Goal: Task Accomplishment & Management: Use online tool/utility

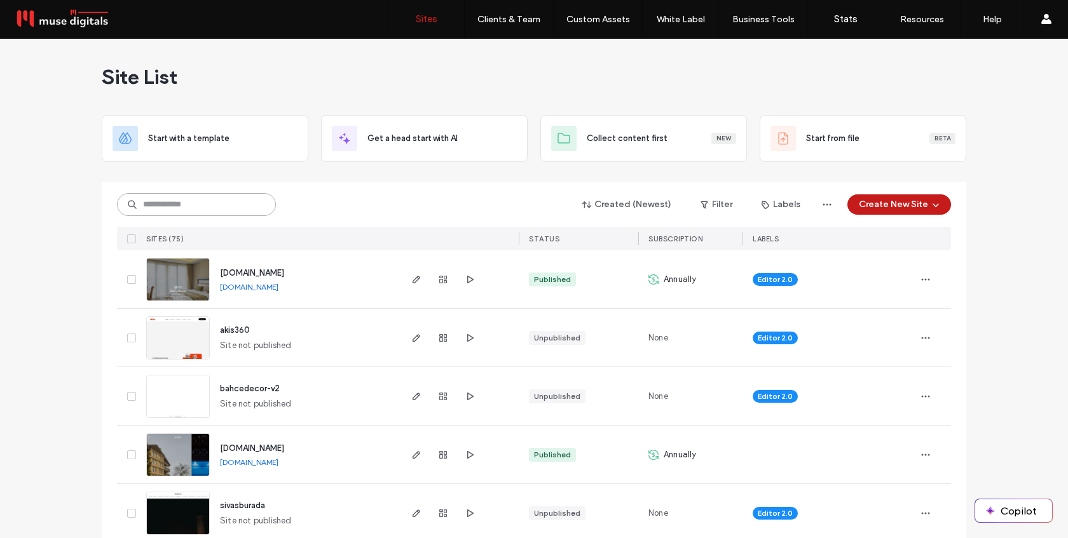
click at [221, 204] on input at bounding box center [196, 204] width 159 height 23
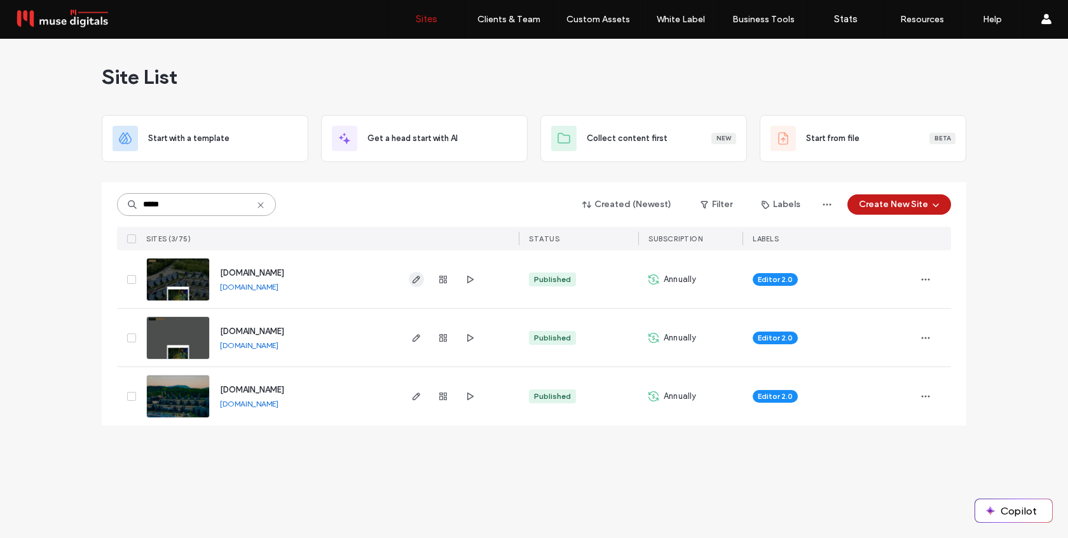
type input "*****"
click at [416, 277] on icon "button" at bounding box center [416, 280] width 10 height 10
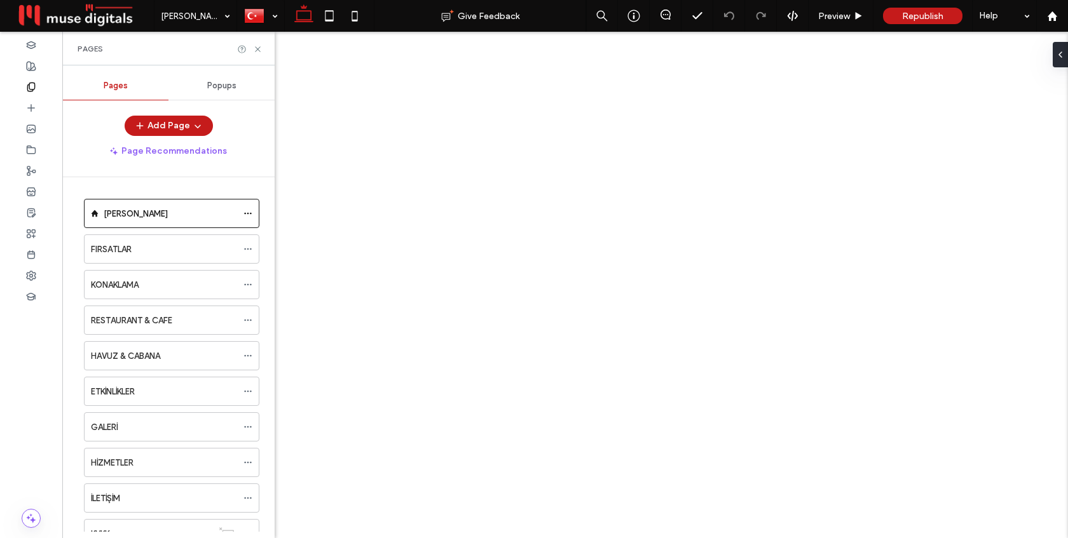
click at [154, 282] on div "KONAKLAMA" at bounding box center [164, 284] width 146 height 13
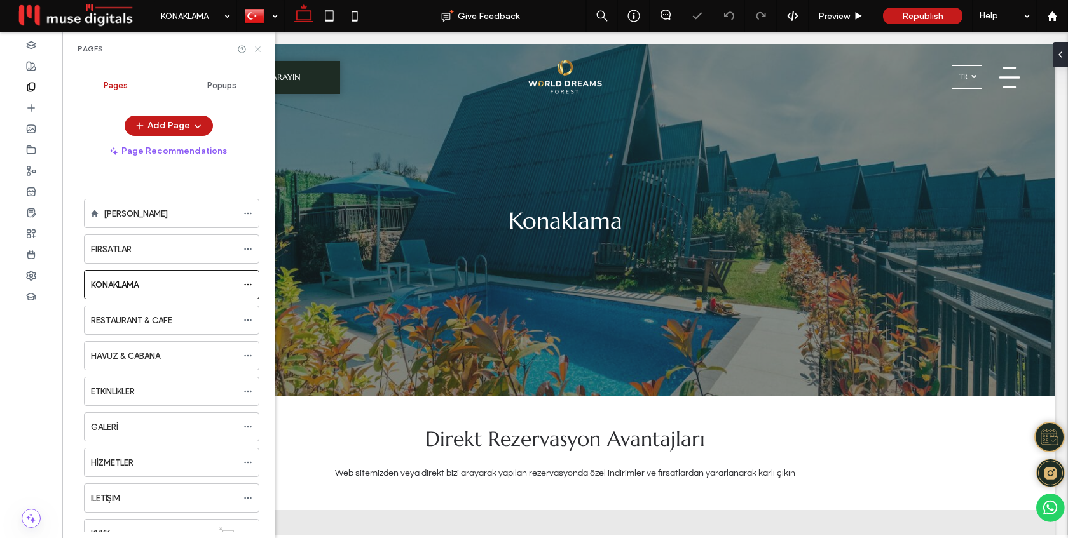
click at [255, 50] on icon at bounding box center [258, 49] width 10 height 10
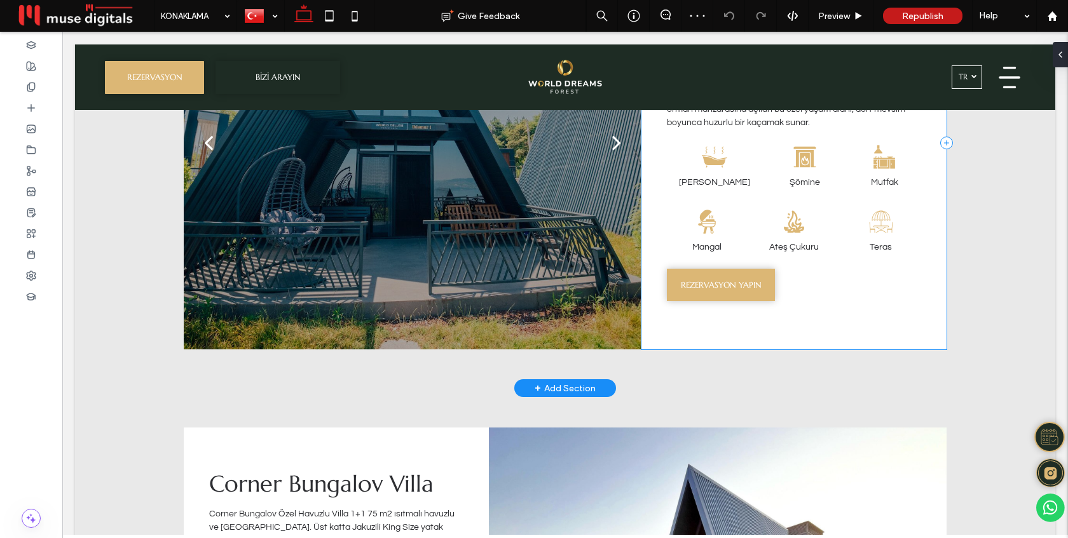
scroll to position [615, 0]
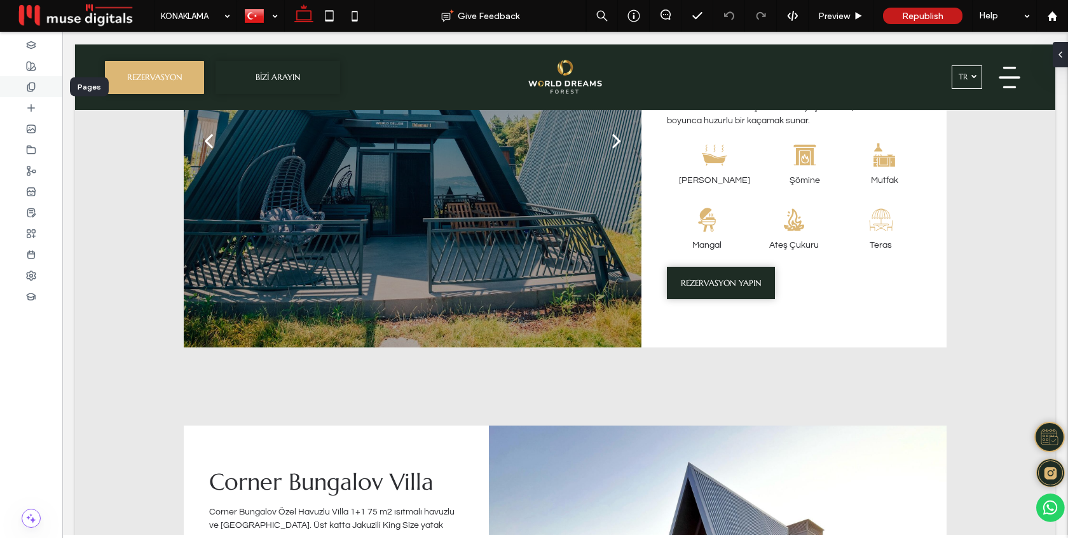
click at [26, 89] on icon at bounding box center [31, 87] width 10 height 10
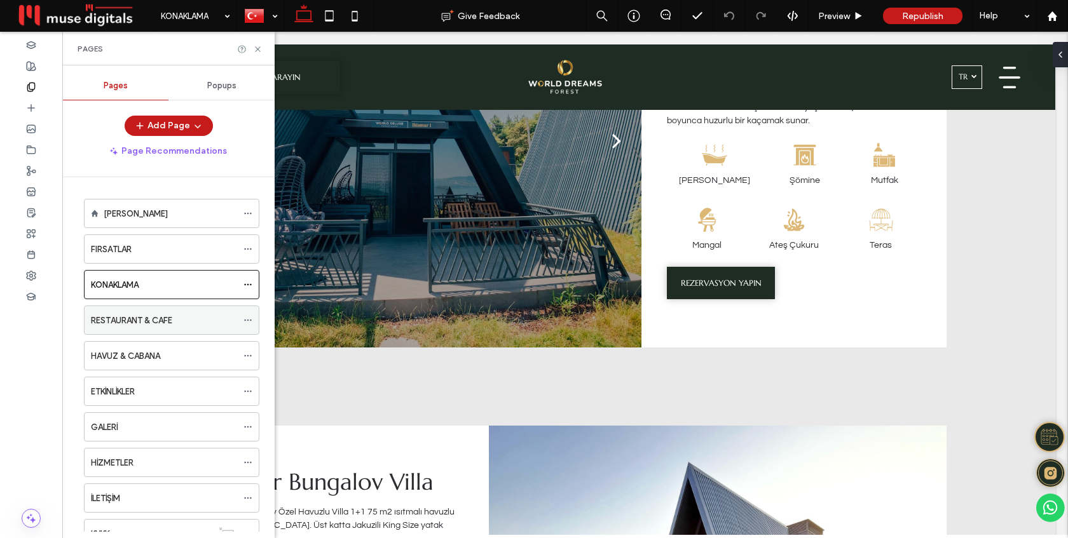
click at [165, 317] on label "RESTAURANT & CAFE" at bounding box center [131, 321] width 81 height 22
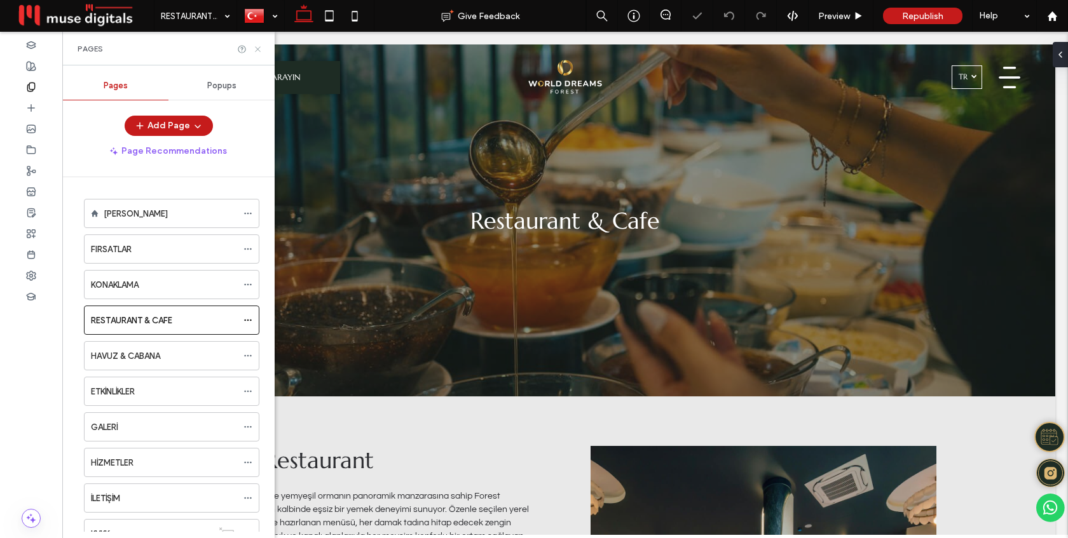
click at [257, 50] on icon at bounding box center [258, 49] width 10 height 10
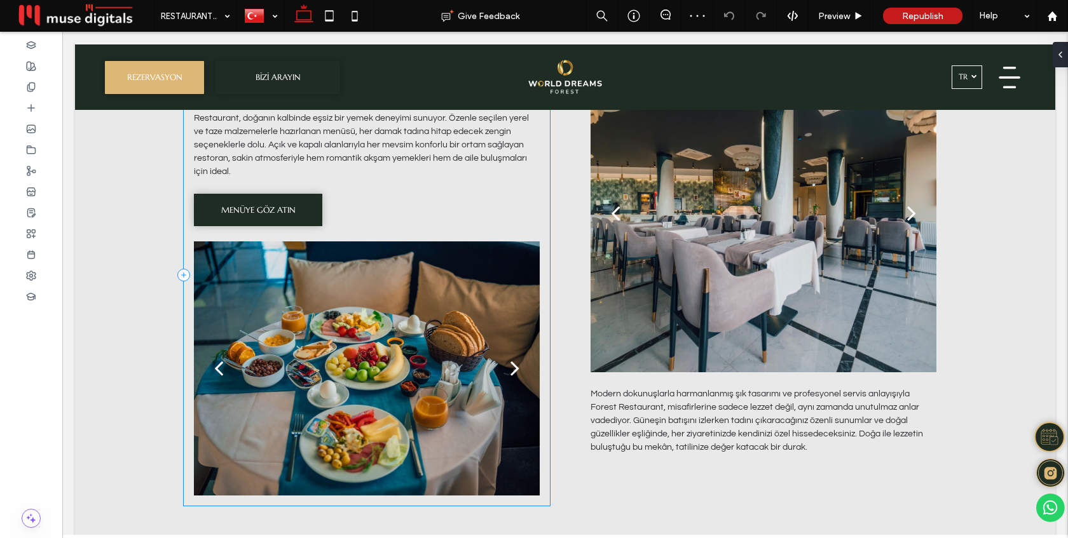
scroll to position [395, 0]
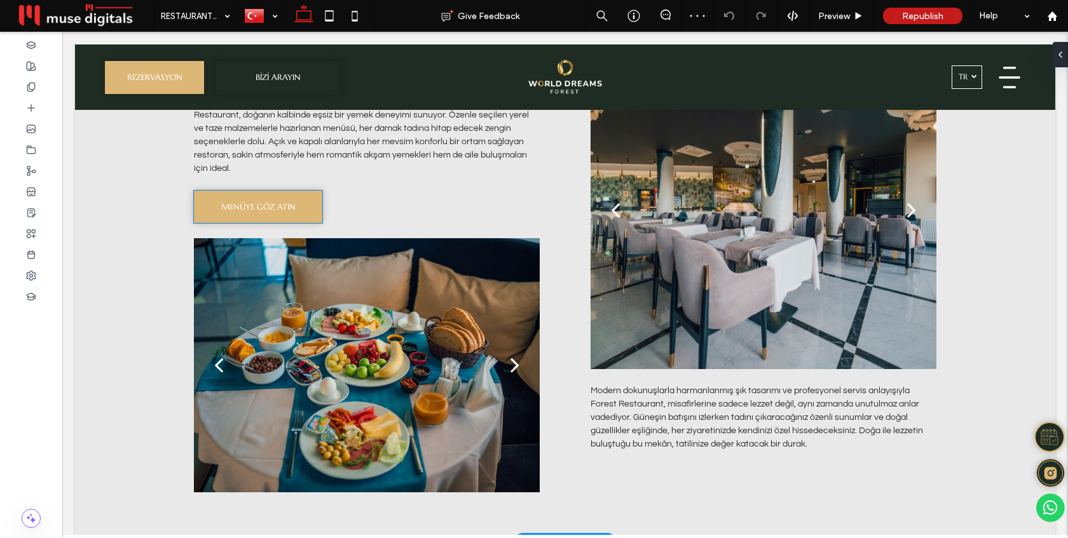
click at [269, 204] on span "MENÜYE GÖZ ATIN" at bounding box center [258, 206] width 74 height 11
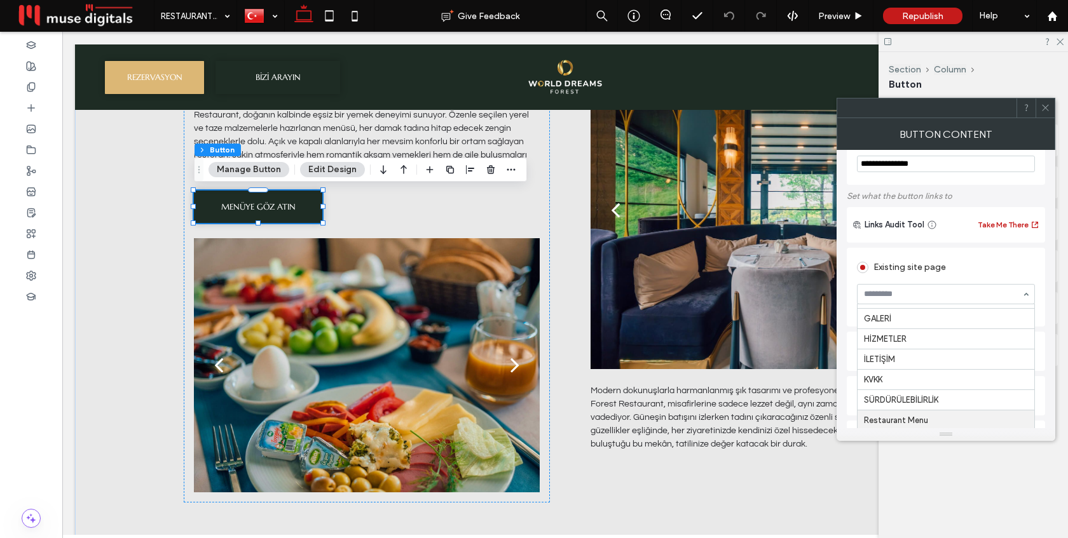
scroll to position [58, 0]
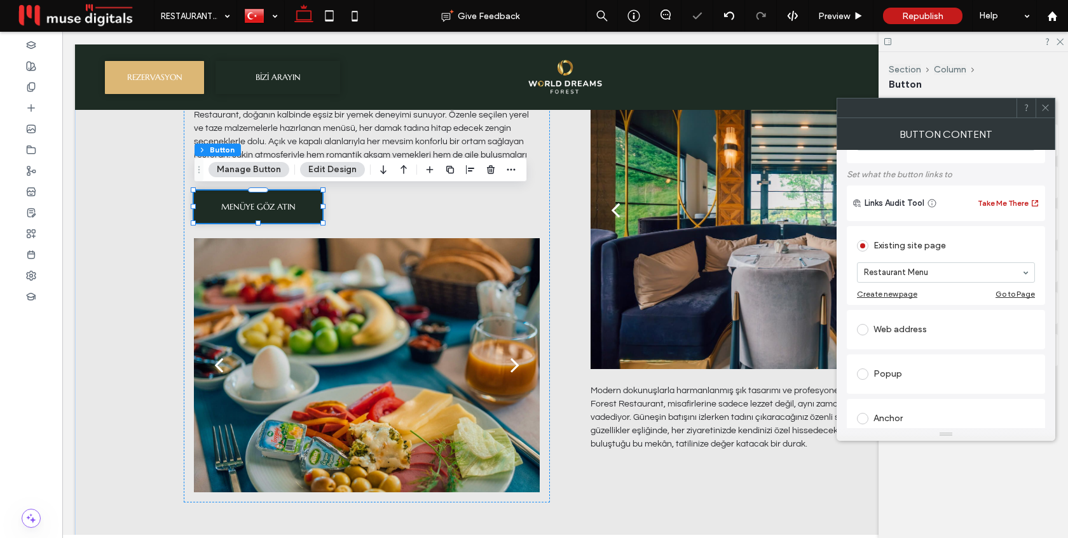
click at [1038, 100] on div at bounding box center [1044, 108] width 19 height 19
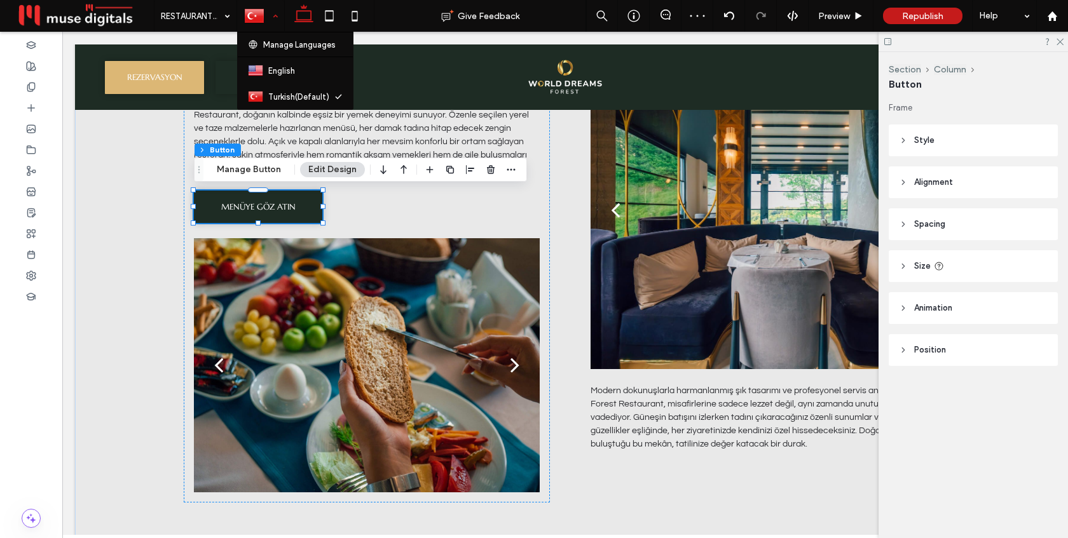
click at [273, 15] on div at bounding box center [261, 16] width 46 height 31
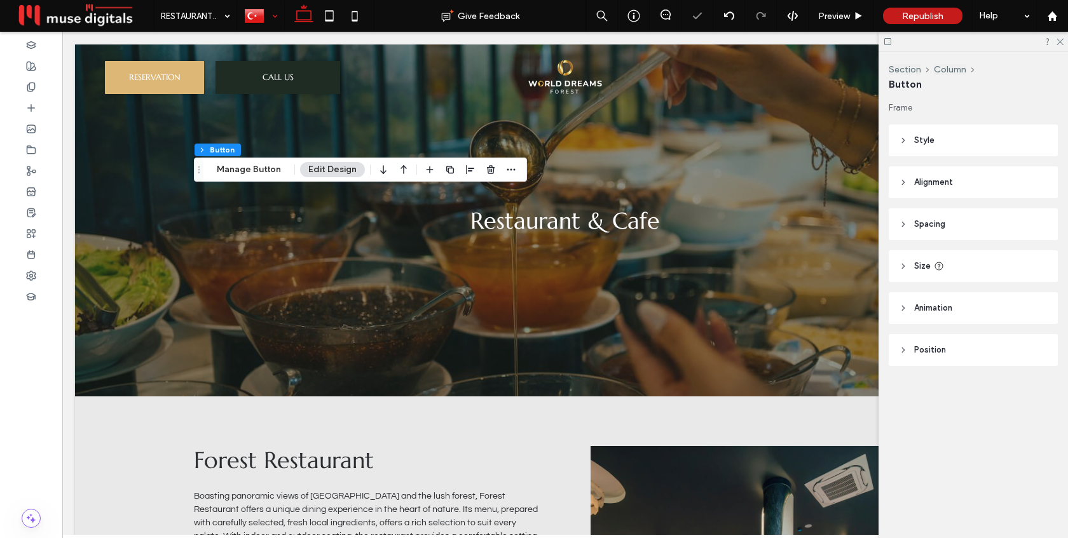
scroll to position [0, 0]
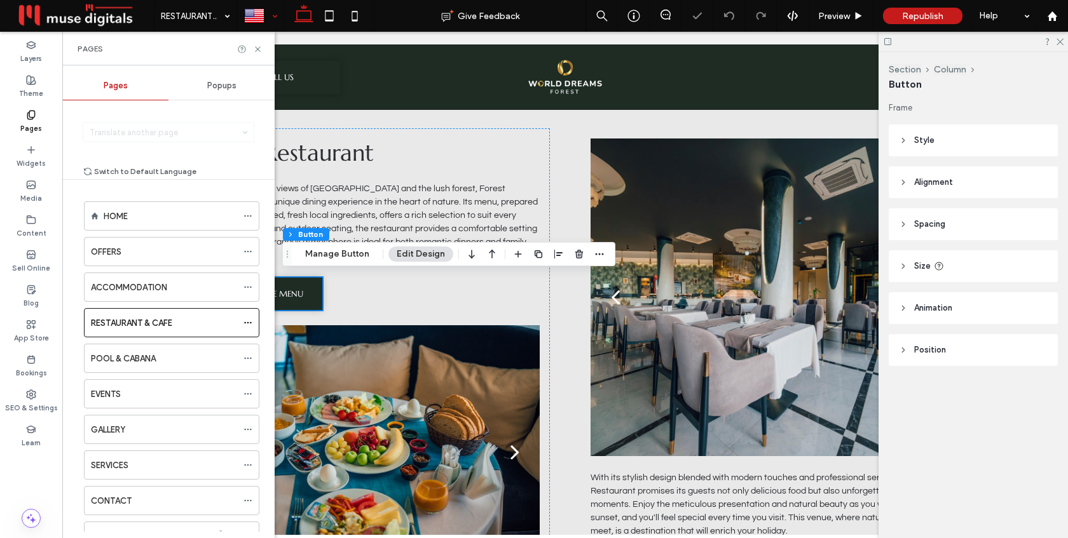
scroll to position [318, 0]
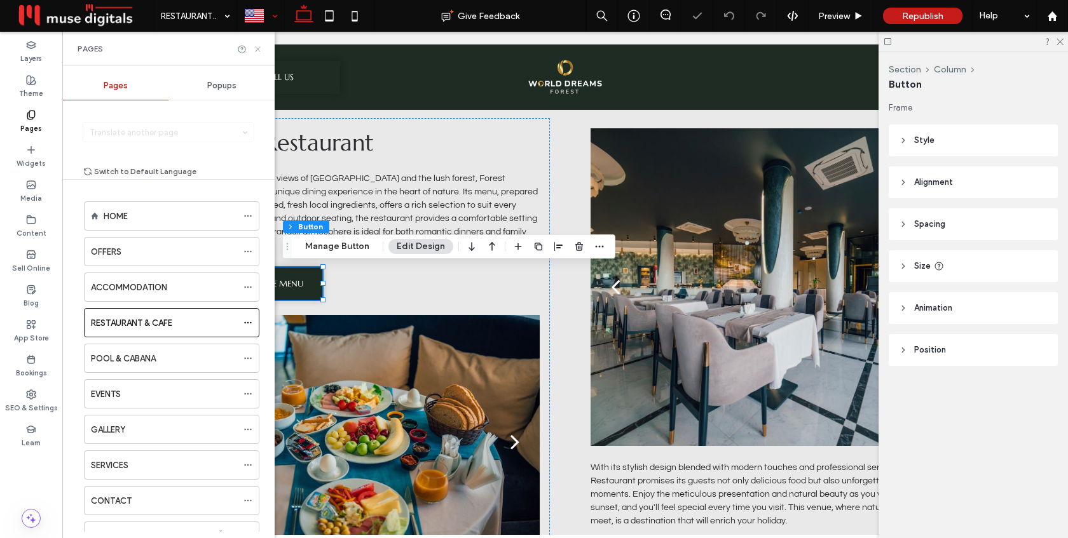
click at [257, 44] on icon at bounding box center [258, 49] width 10 height 10
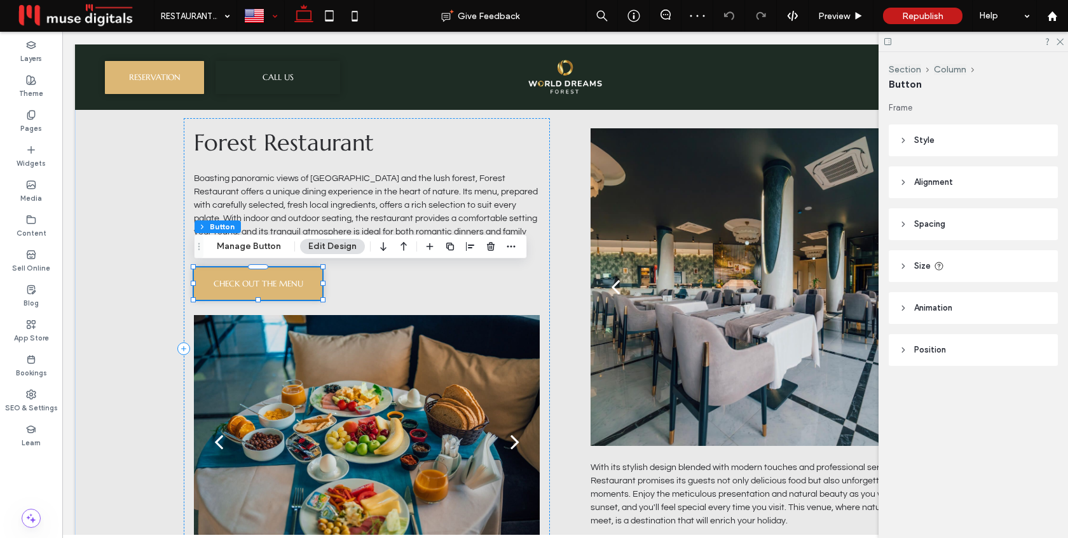
click at [262, 291] on link "CHECK OUT THE MENU" at bounding box center [258, 284] width 128 height 32
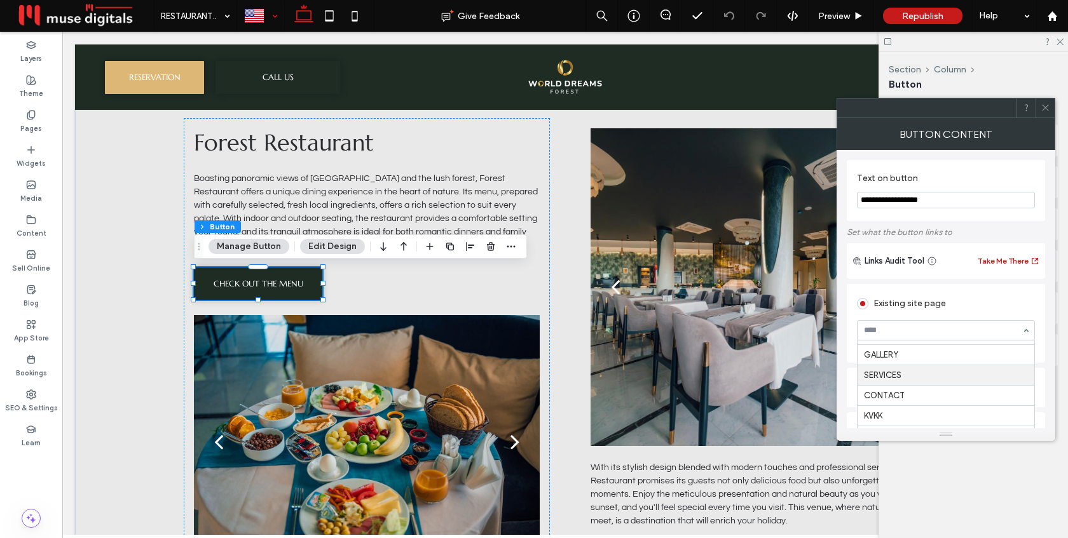
scroll to position [104, 0]
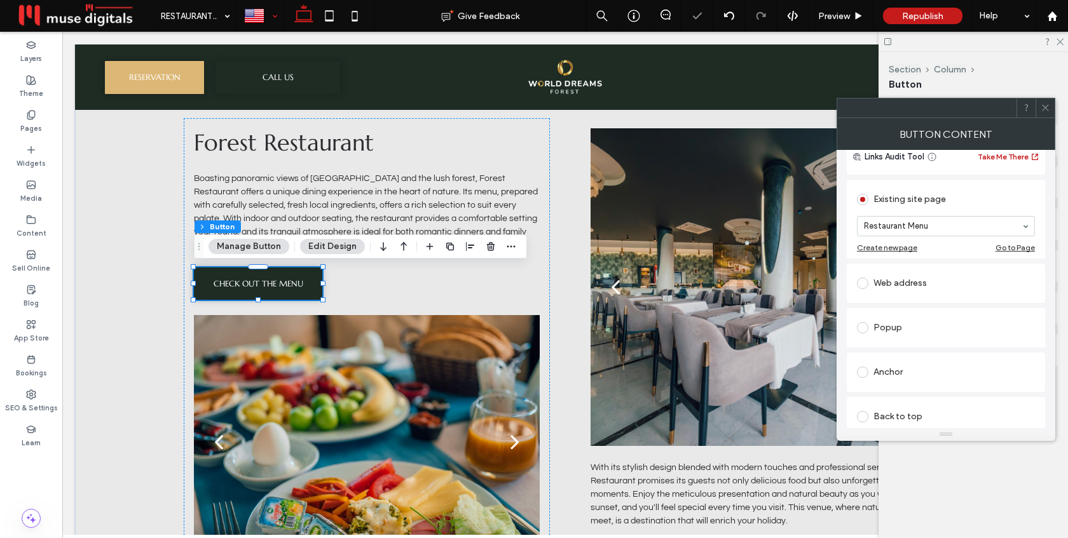
click at [1051, 105] on div at bounding box center [1044, 108] width 19 height 19
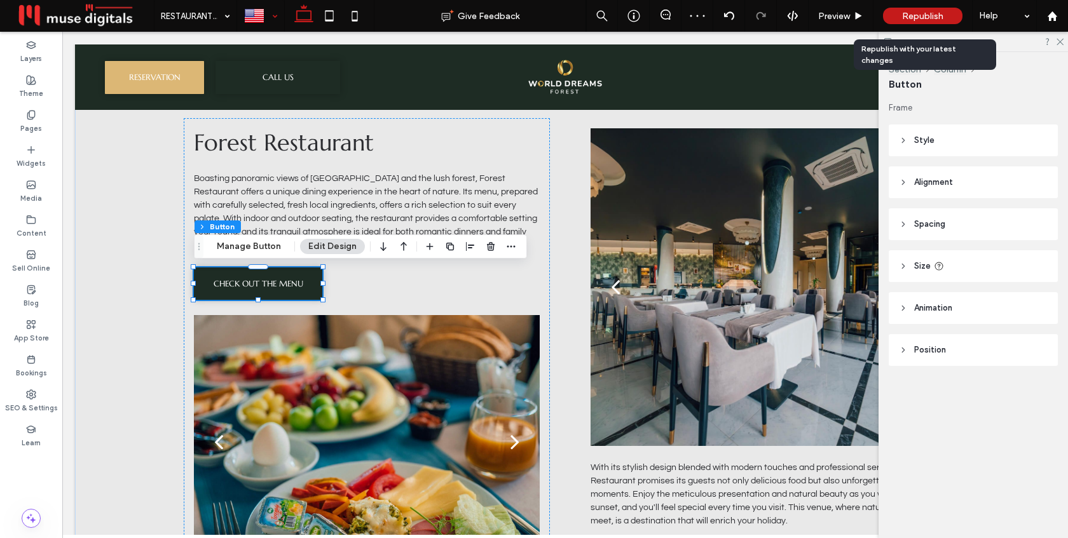
click at [917, 11] on span "Republish" at bounding box center [922, 16] width 41 height 11
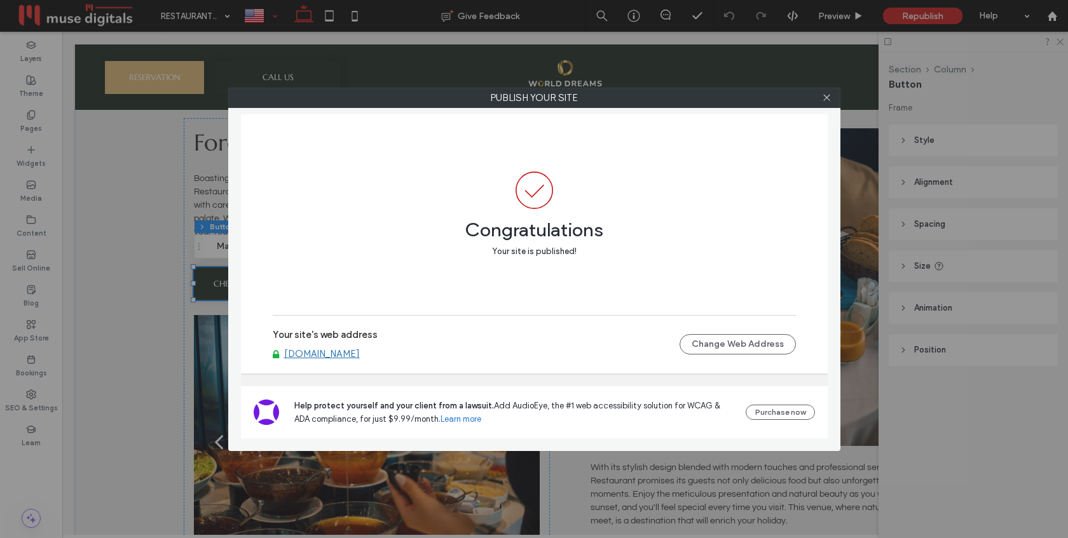
click at [360, 360] on link "[DOMAIN_NAME]" at bounding box center [322, 353] width 76 height 11
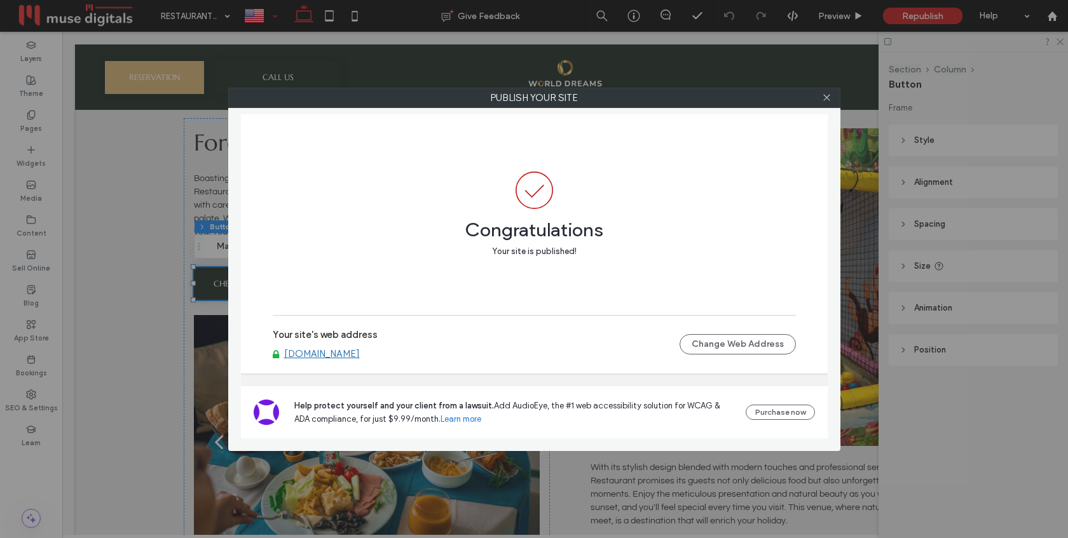
click at [360, 355] on link "[DOMAIN_NAME]" at bounding box center [322, 353] width 76 height 11
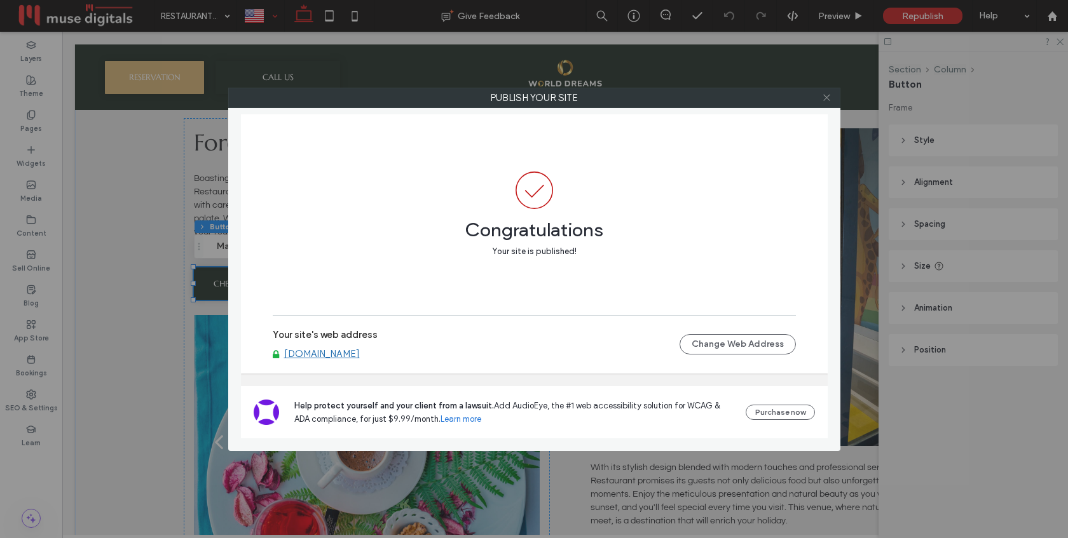
click at [828, 96] on icon at bounding box center [827, 98] width 10 height 10
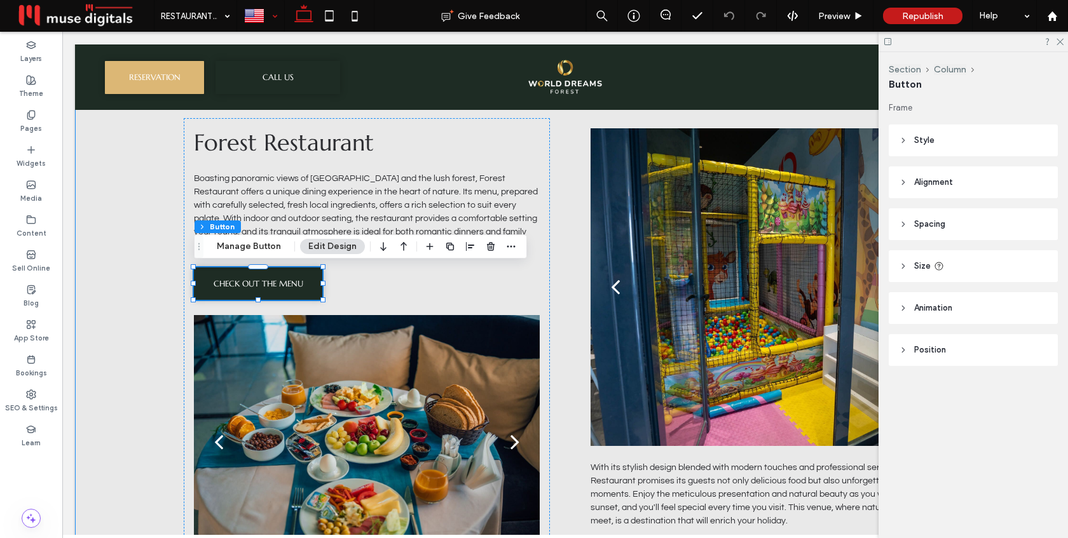
click at [569, 233] on div "Forest Restaurant Boasting panoramic views of [GEOGRAPHIC_DATA] and the lush fo…" at bounding box center [565, 349] width 763 height 540
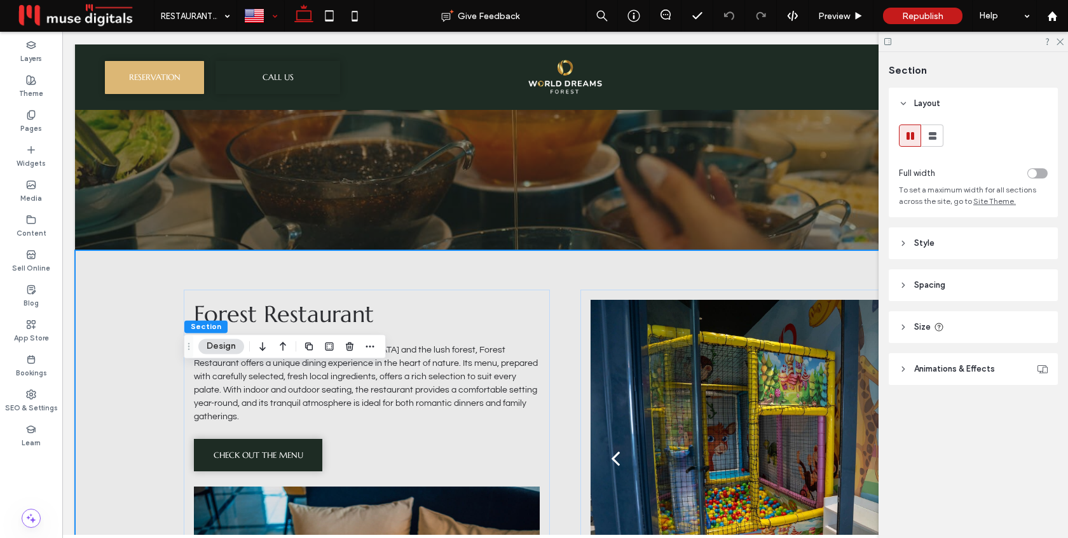
scroll to position [0, 0]
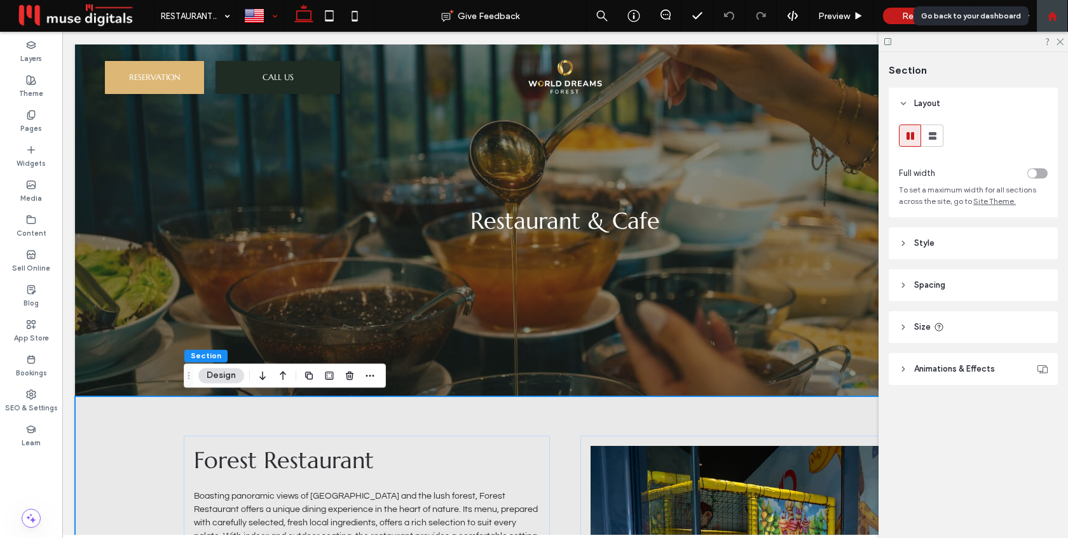
click at [1057, 24] on div at bounding box center [1052, 16] width 32 height 32
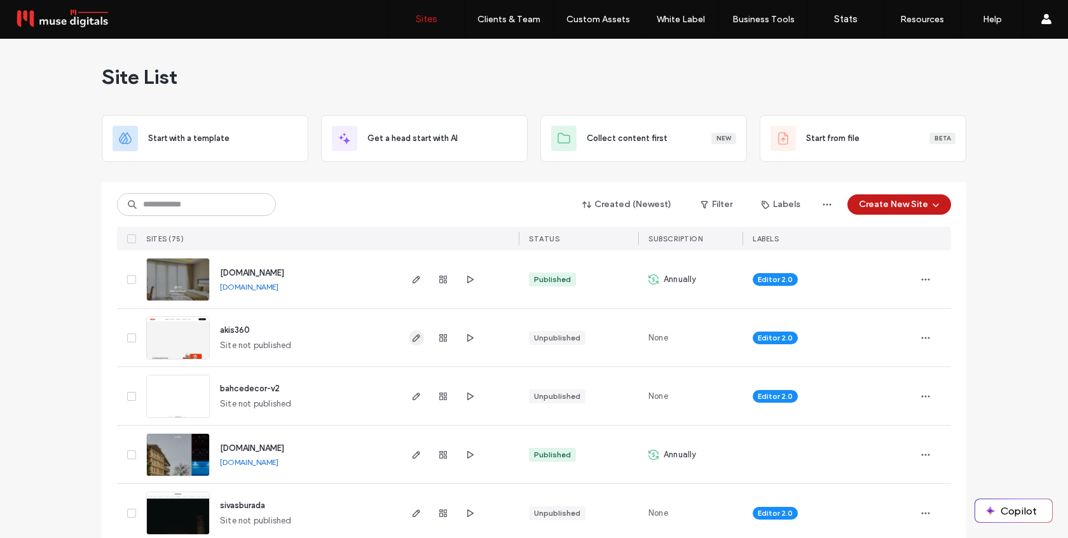
click at [412, 339] on use "button" at bounding box center [416, 338] width 8 height 8
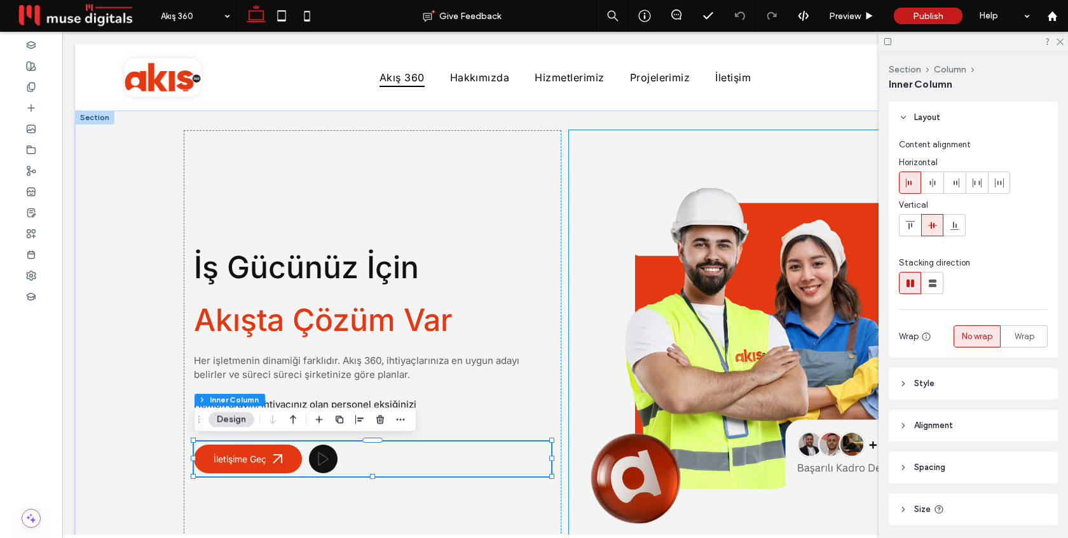
click at [569, 369] on div at bounding box center [758, 362] width 378 height 464
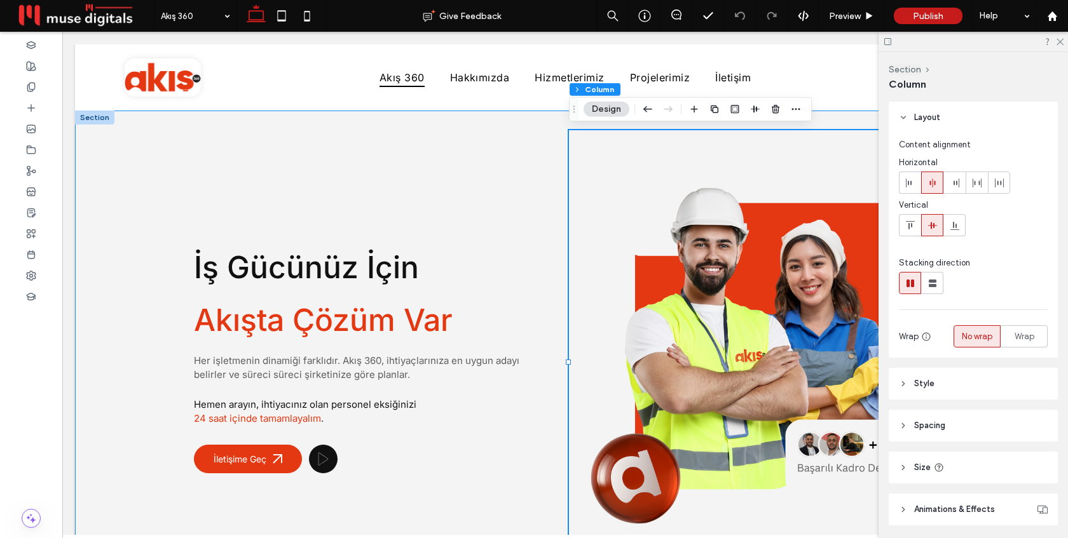
click at [564, 370] on div "İş Gücünüz İçin Akışta Çözüm Var Her işletmenin dinamiği farklıdır. Akış 360, i…" at bounding box center [565, 362] width 763 height 503
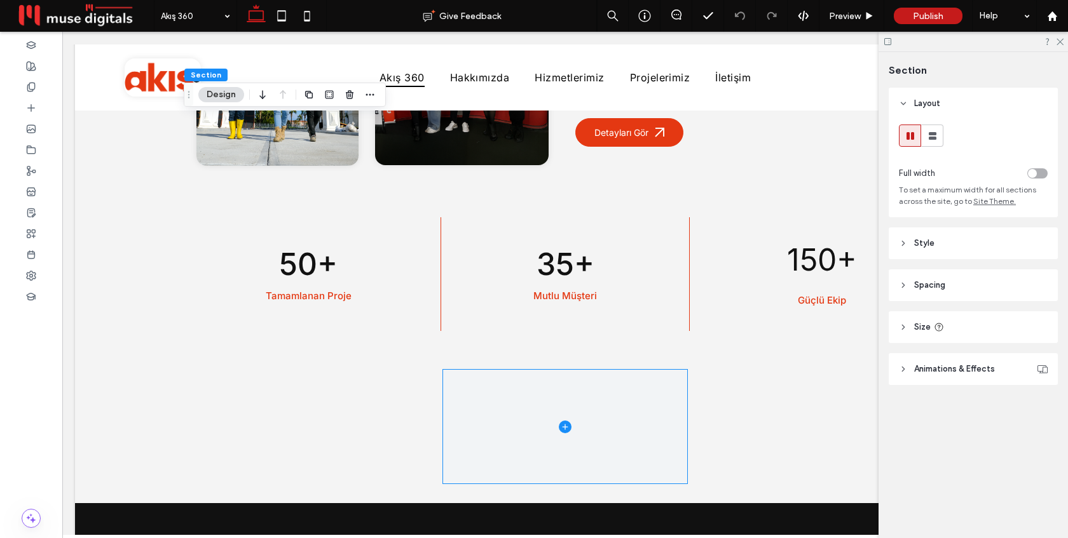
scroll to position [1008, 0]
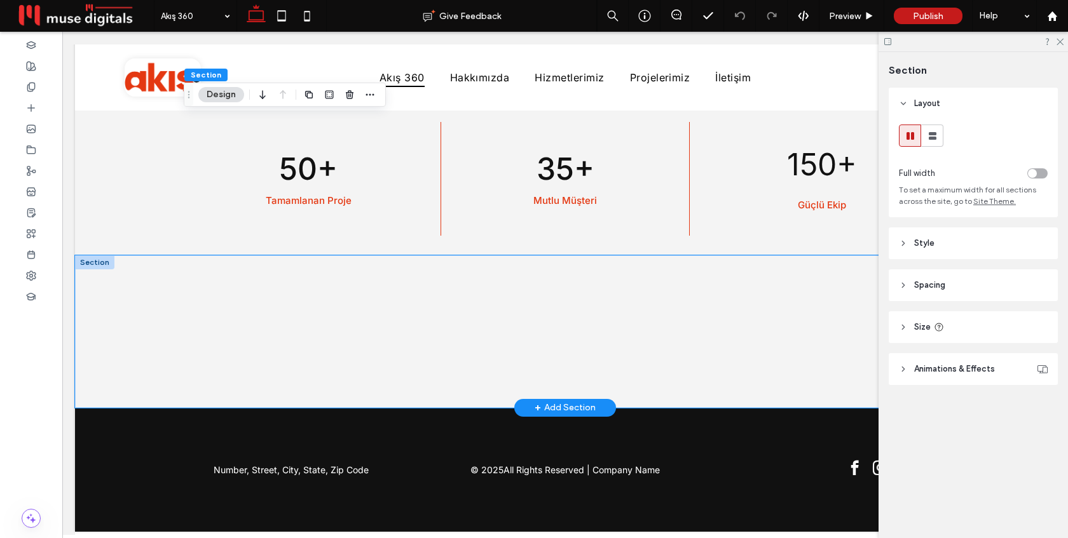
click at [429, 331] on div at bounding box center [565, 331] width 763 height 153
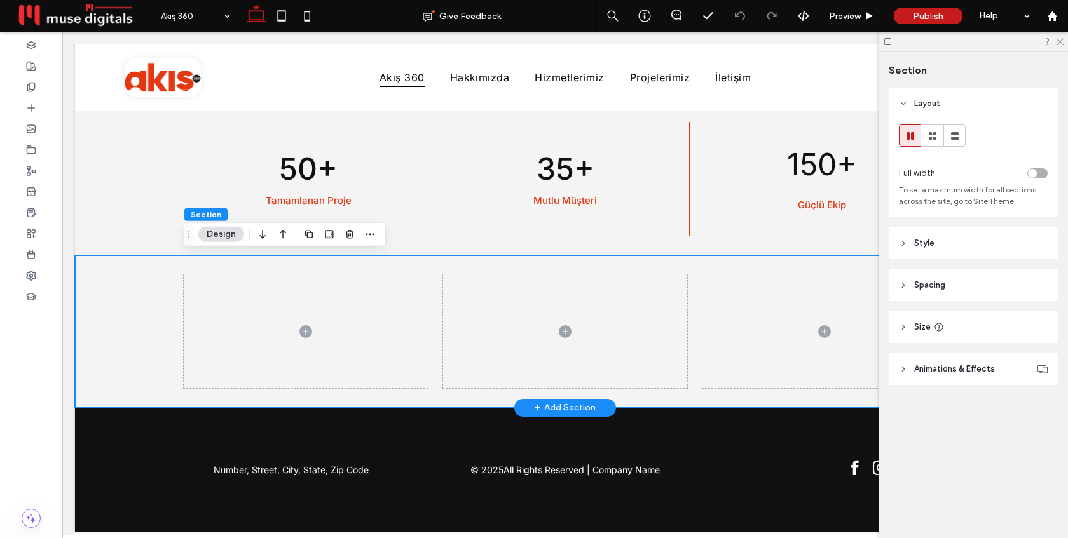
click at [697, 327] on div at bounding box center [565, 331] width 763 height 153
click at [438, 325] on div at bounding box center [565, 331] width 763 height 153
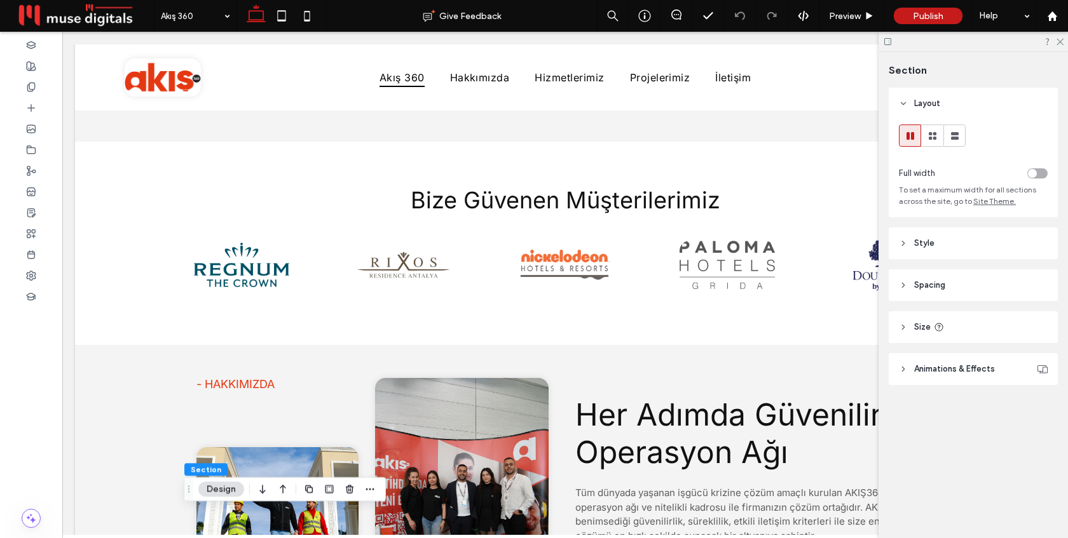
scroll to position [0, 0]
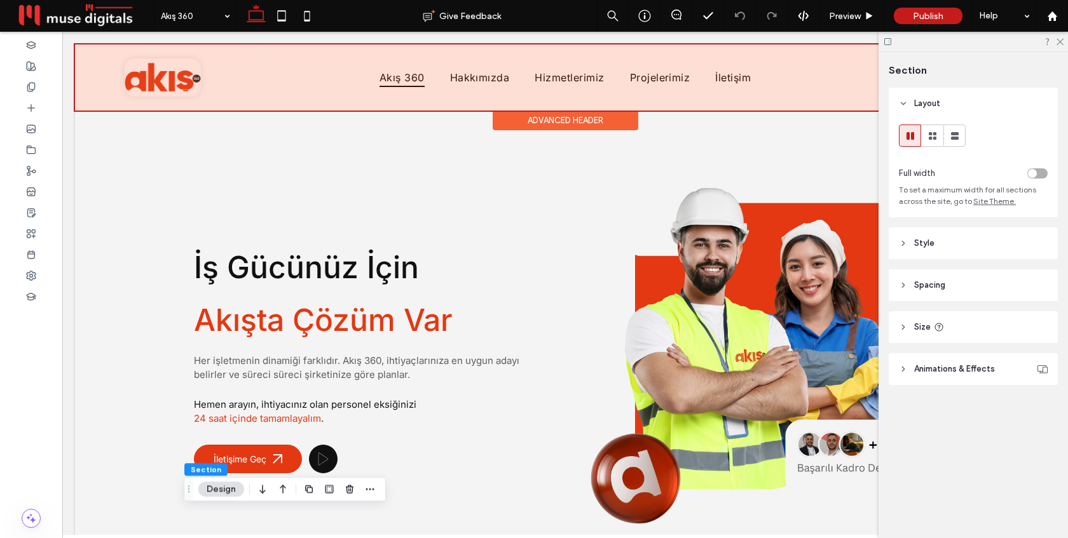
click at [173, 79] on div at bounding box center [565, 77] width 980 height 66
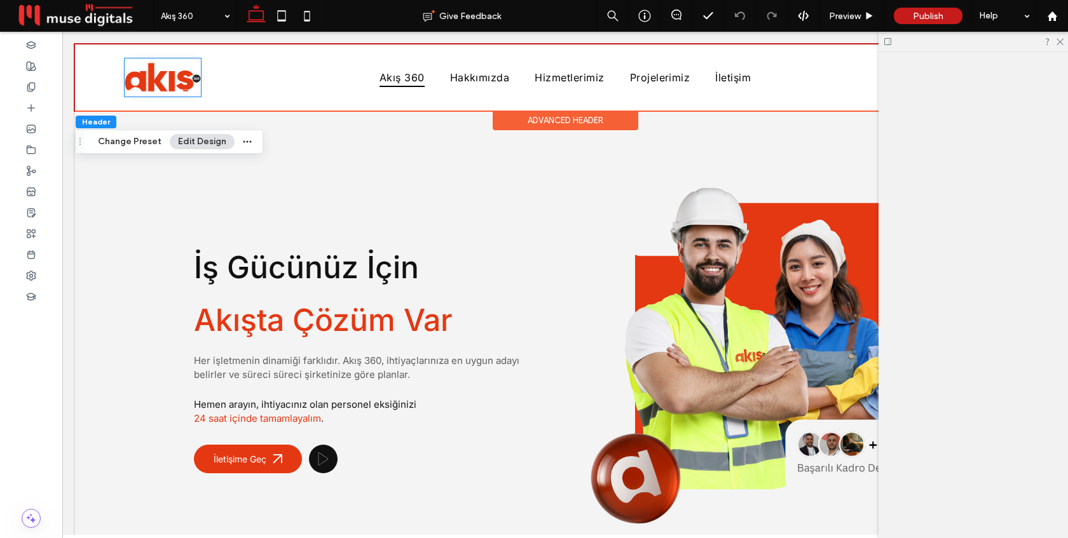
click at [173, 79] on img at bounding box center [163, 77] width 76 height 38
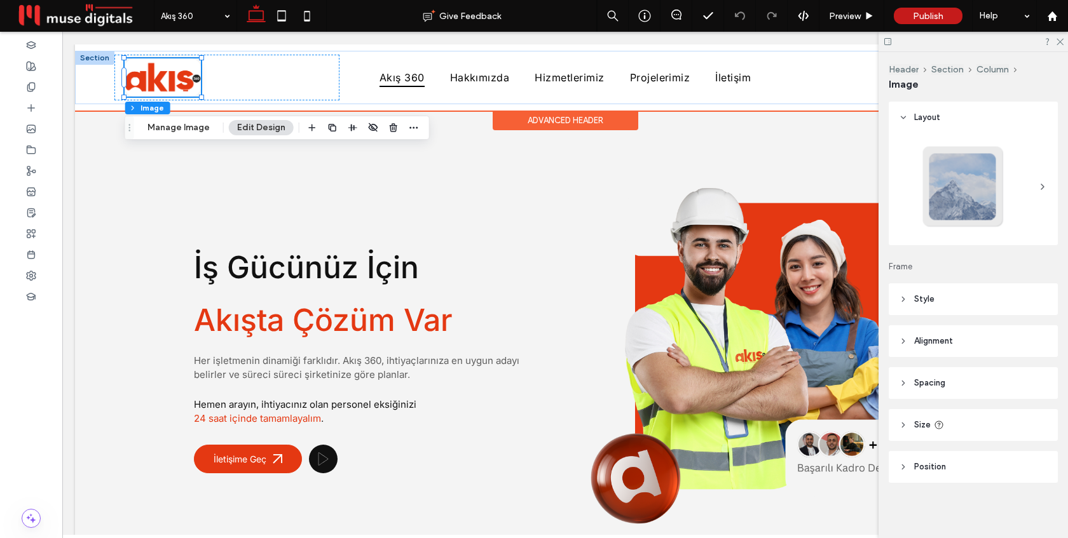
type input "**"
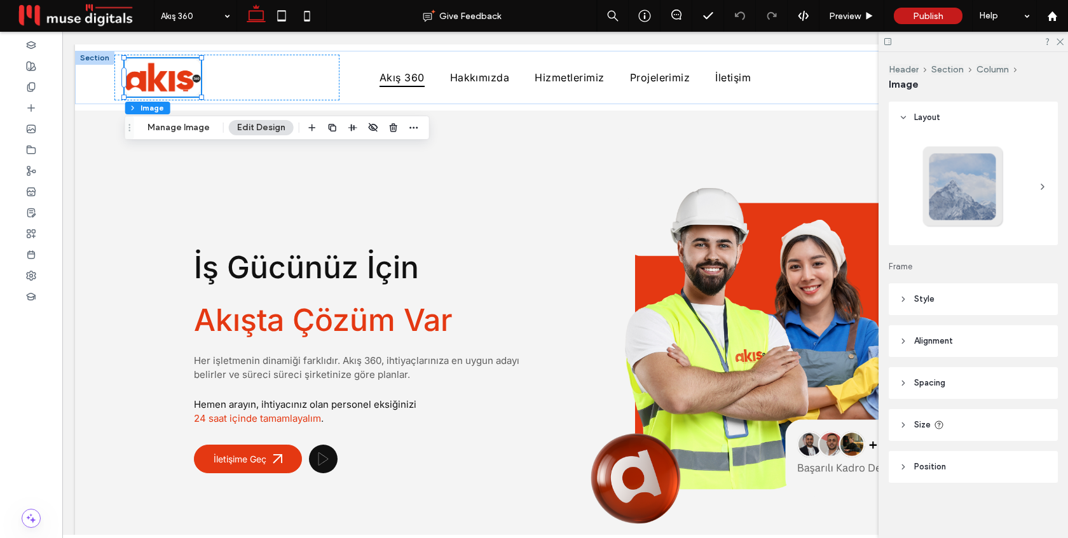
click at [962, 301] on header "Style" at bounding box center [972, 299] width 169 height 32
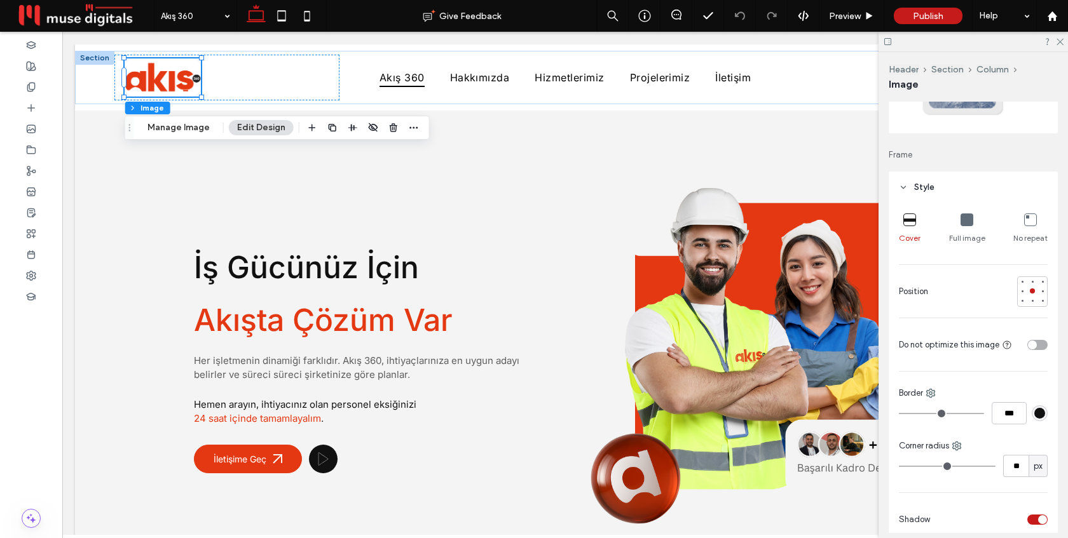
scroll to position [112, 0]
click at [1042, 515] on div "toggle" at bounding box center [1042, 519] width 9 height 9
click at [840, 15] on span "Preview" at bounding box center [845, 16] width 32 height 11
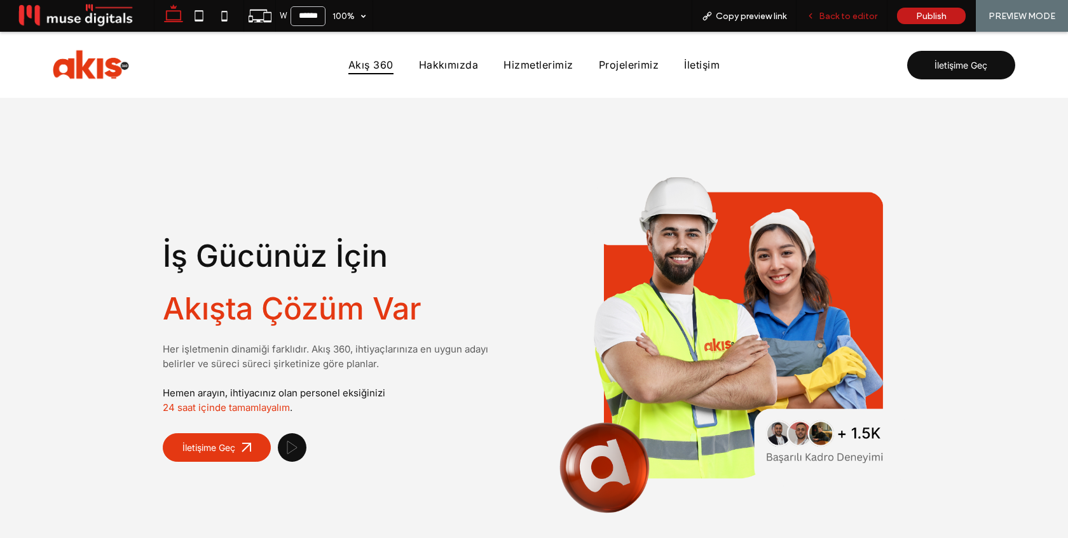
click at [840, 15] on span "Back to editor" at bounding box center [848, 16] width 58 height 11
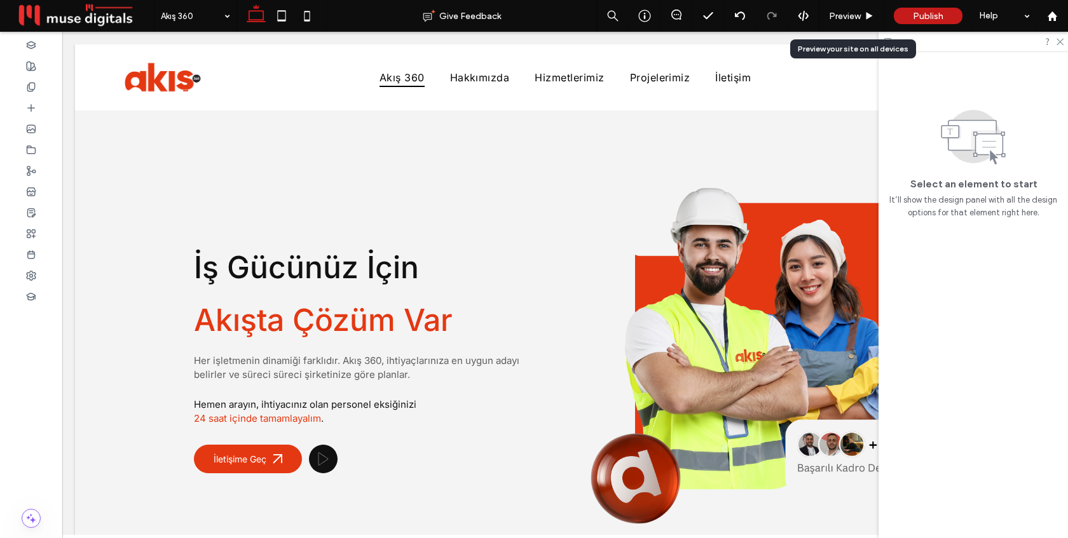
click at [840, 15] on span "Preview" at bounding box center [845, 16] width 32 height 11
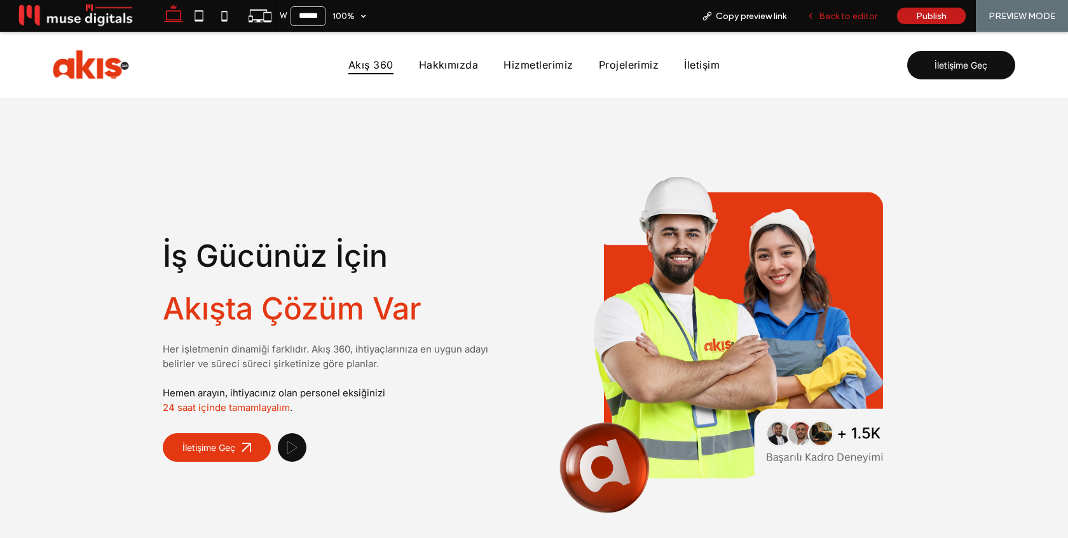
click at [833, 11] on span "Back to editor" at bounding box center [848, 16] width 58 height 11
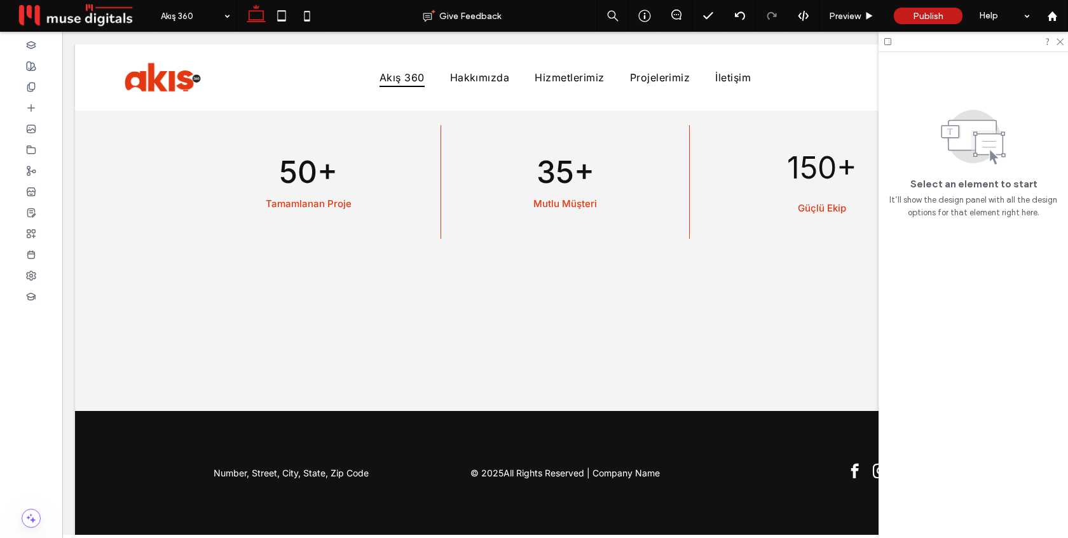
scroll to position [1008, 0]
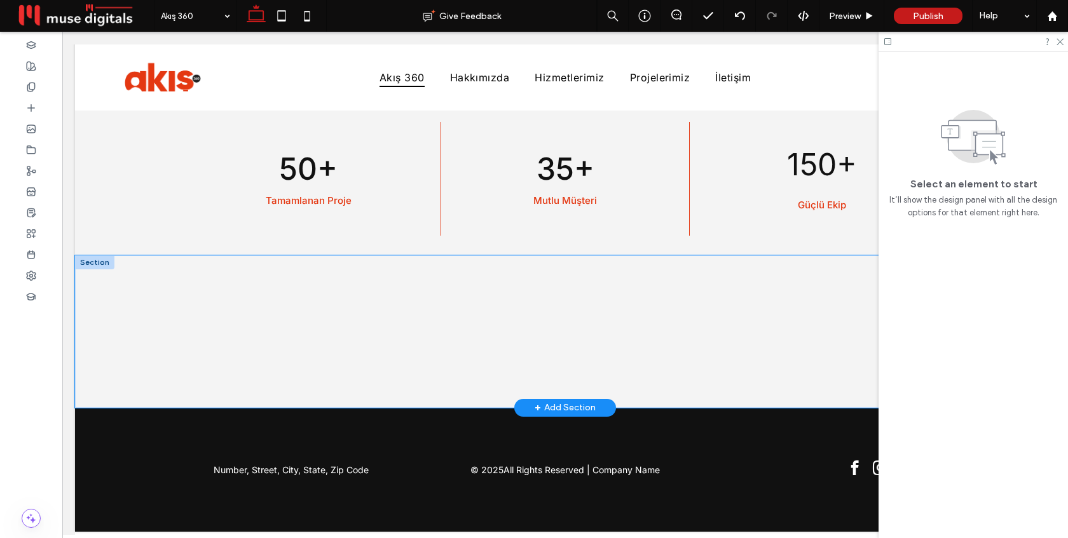
click at [700, 302] on div at bounding box center [565, 331] width 763 height 153
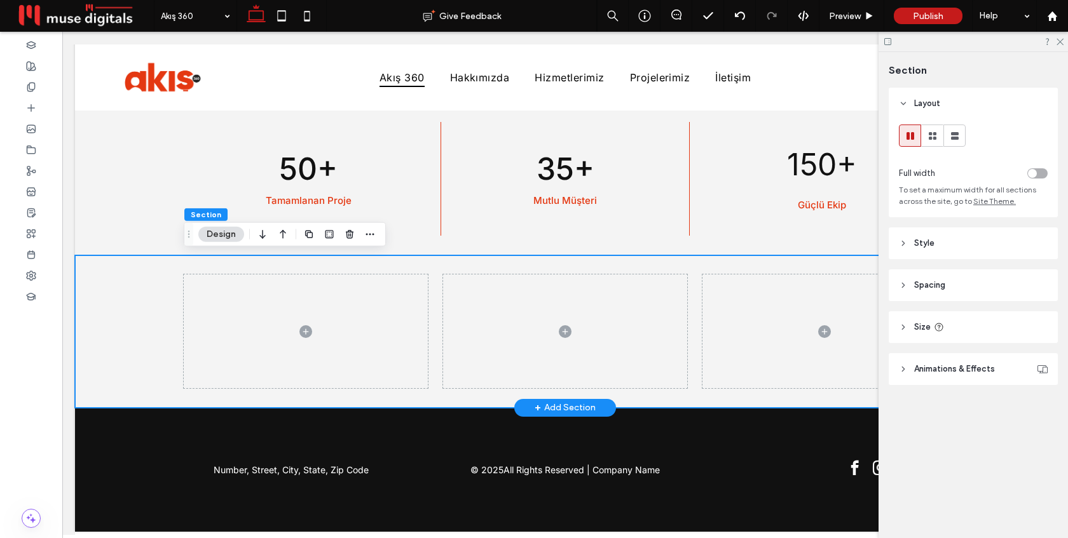
click at [441, 299] on div at bounding box center [565, 331] width 763 height 153
click at [437, 300] on div at bounding box center [565, 331] width 763 height 153
click at [451, 266] on div at bounding box center [565, 331] width 763 height 153
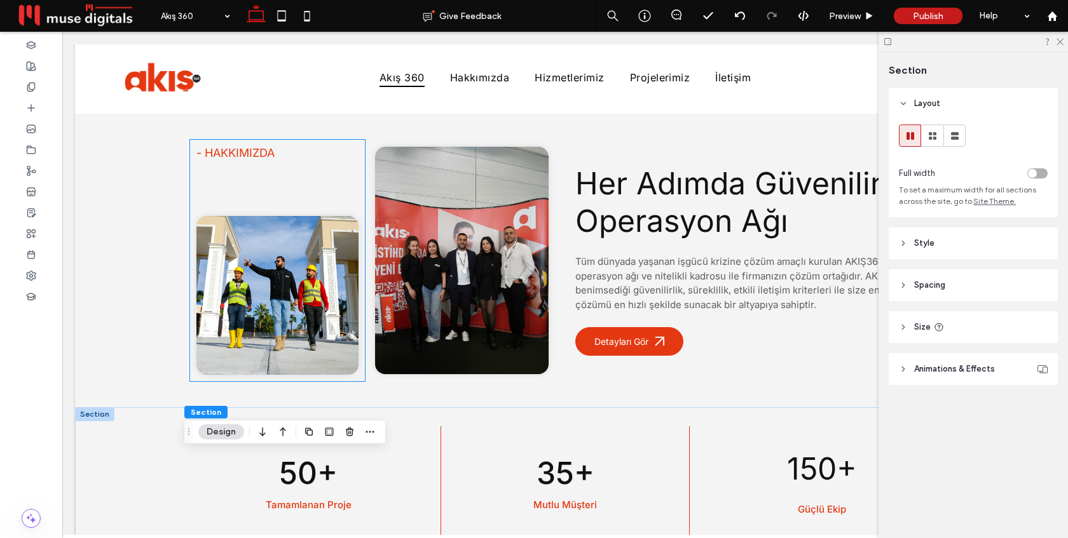
scroll to position [634, 0]
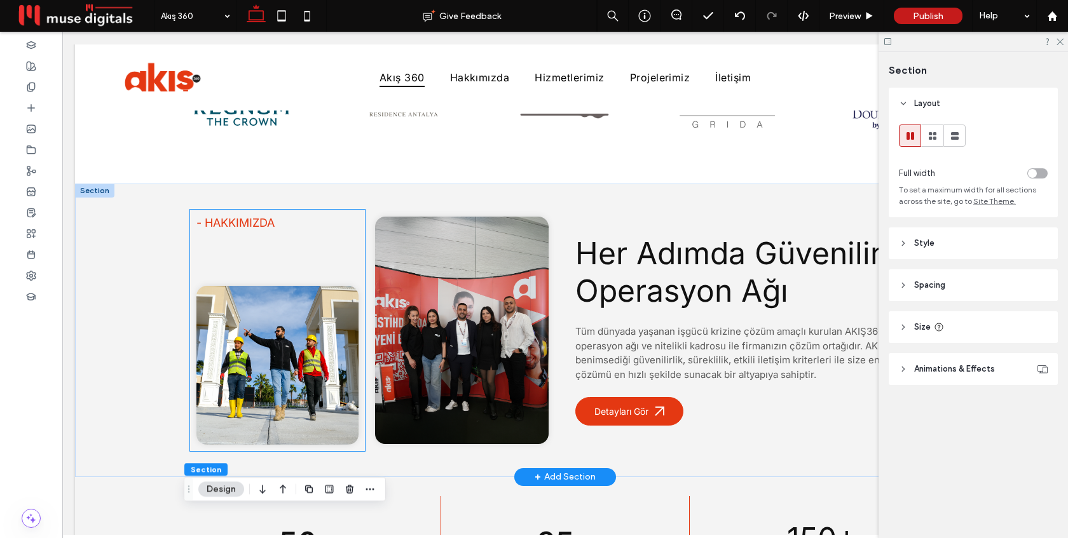
click at [283, 222] on h6 "- HAKKIMIZDA" at bounding box center [277, 222] width 162 height 13
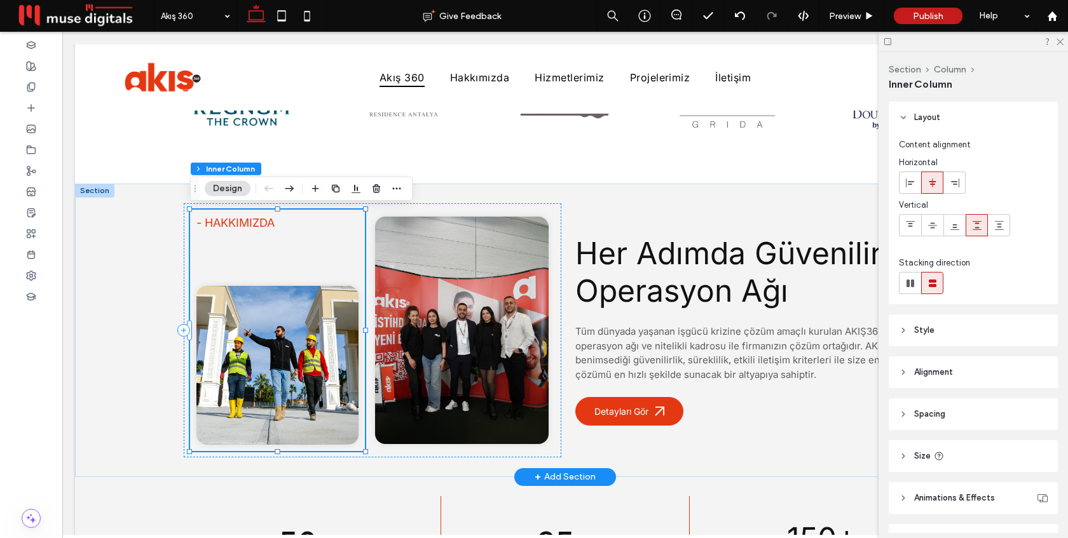
click at [283, 222] on h6 "- HAKKIMIZDA" at bounding box center [277, 222] width 162 height 13
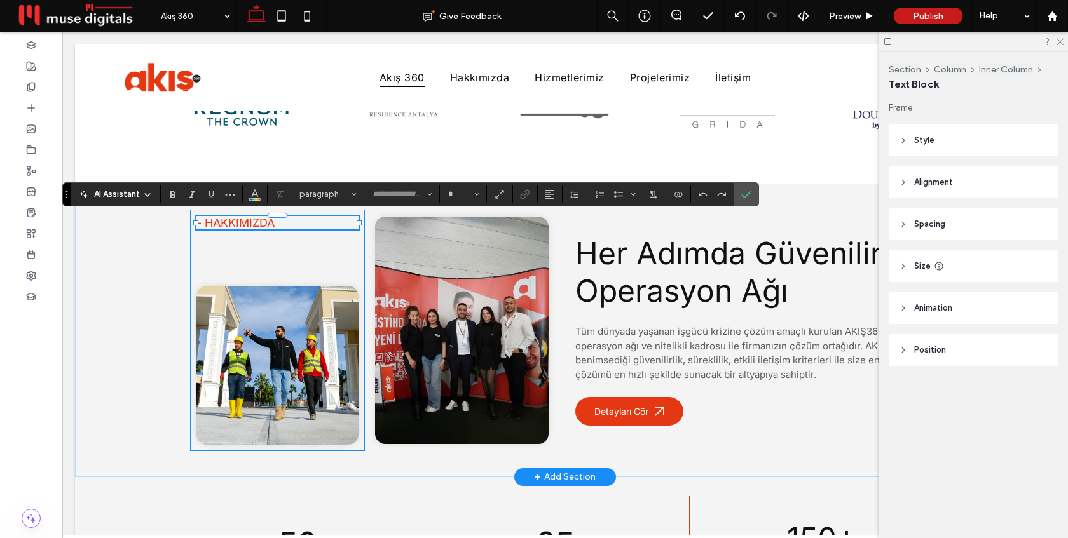
type input "*****"
type input "**"
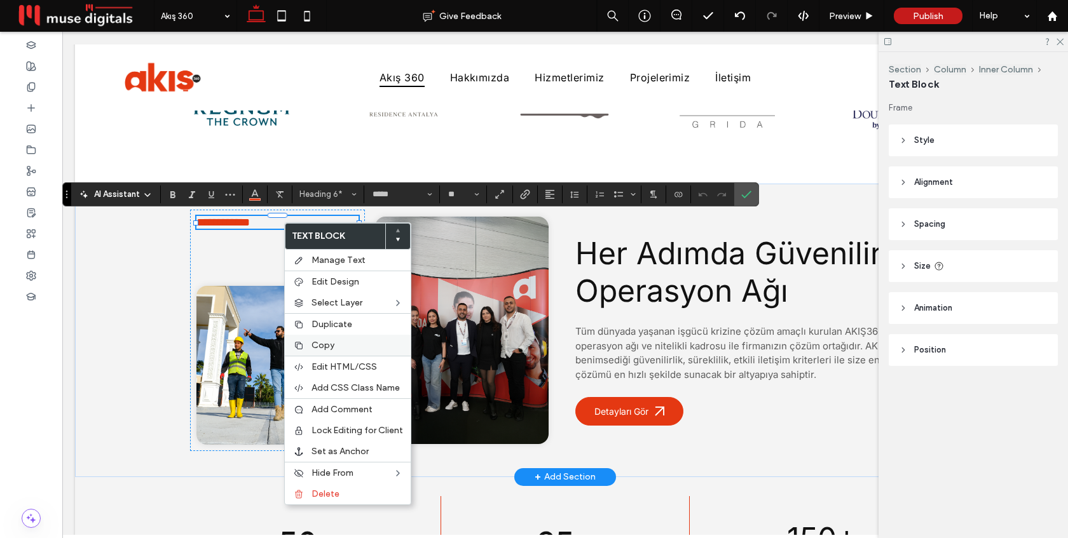
click at [336, 350] on label "Copy" at bounding box center [357, 345] width 92 height 11
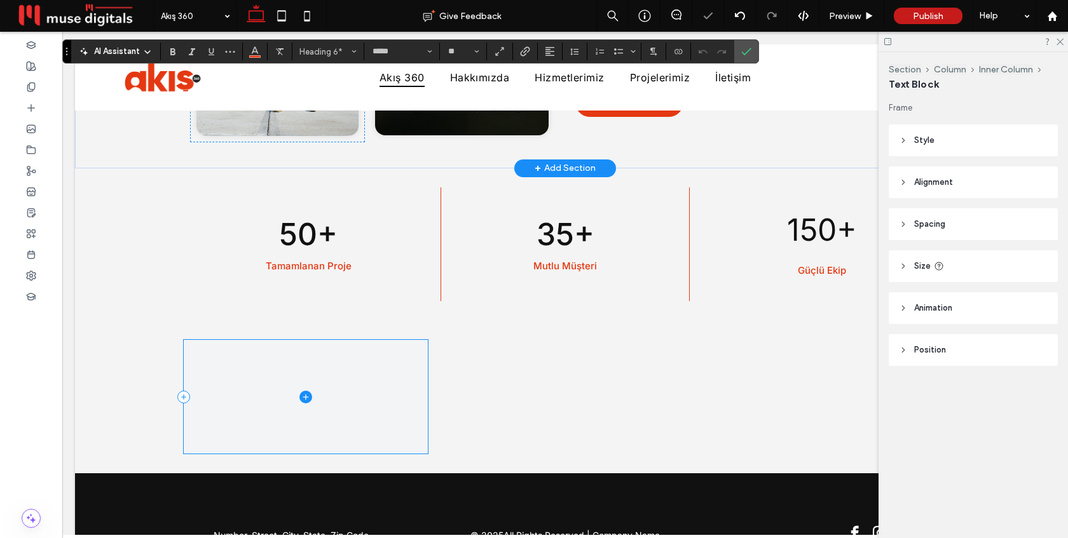
scroll to position [1008, 0]
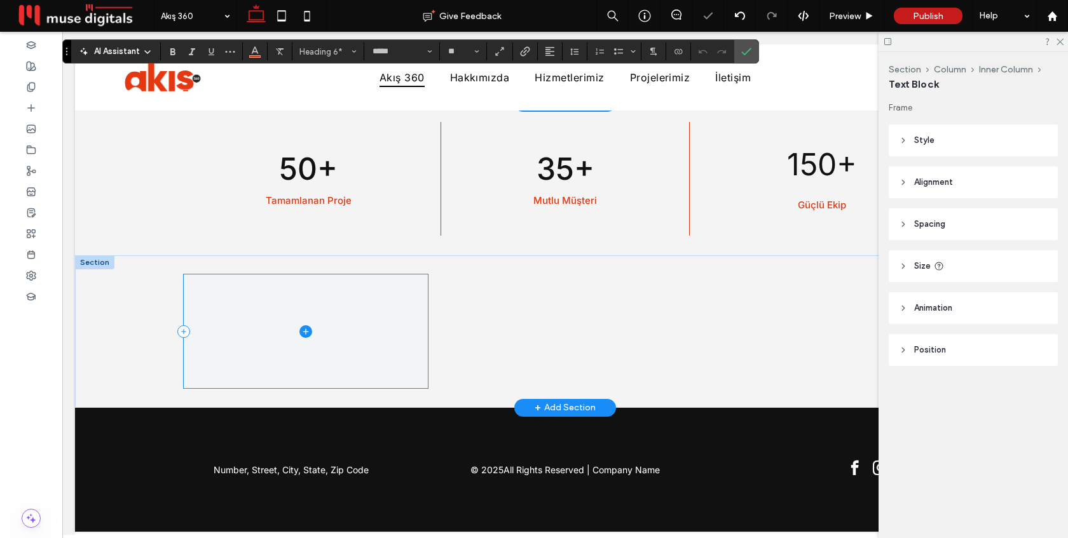
click at [341, 337] on span at bounding box center [306, 331] width 244 height 113
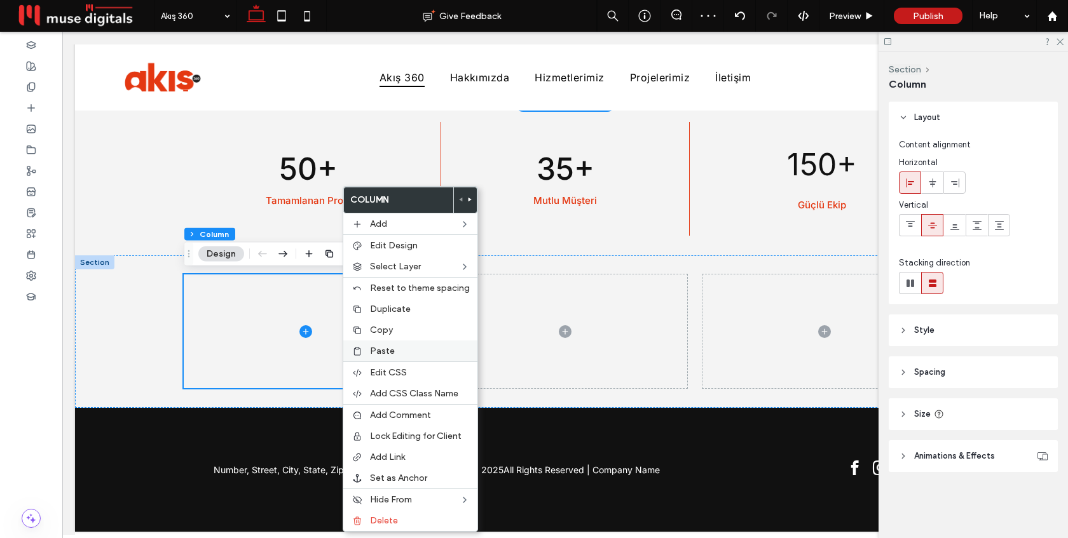
click at [389, 346] on span "Paste" at bounding box center [382, 351] width 25 height 11
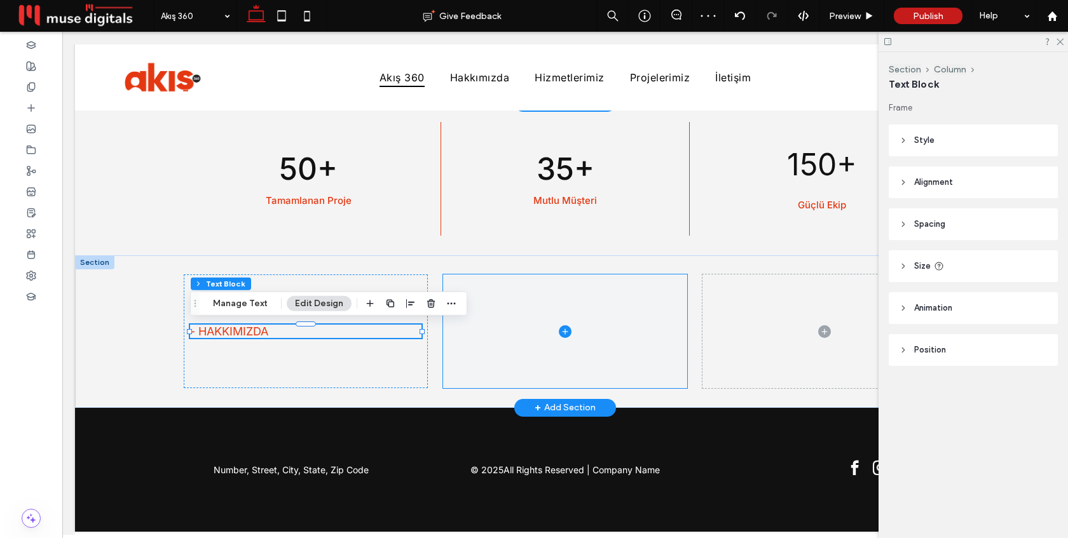
click at [515, 337] on span at bounding box center [565, 331] width 244 height 113
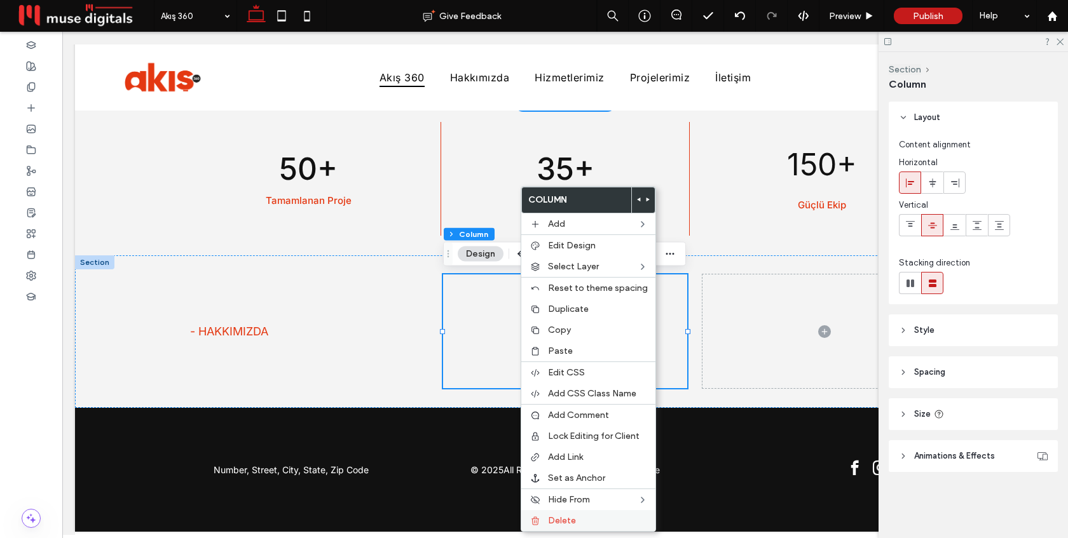
click at [573, 519] on span "Delete" at bounding box center [562, 520] width 28 height 11
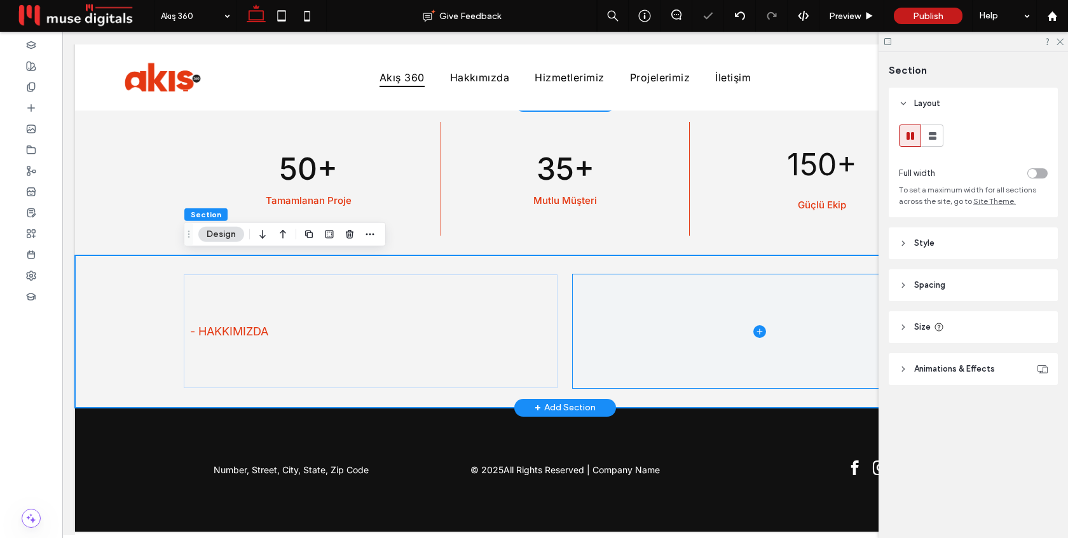
click at [612, 334] on span at bounding box center [760, 331] width 374 height 113
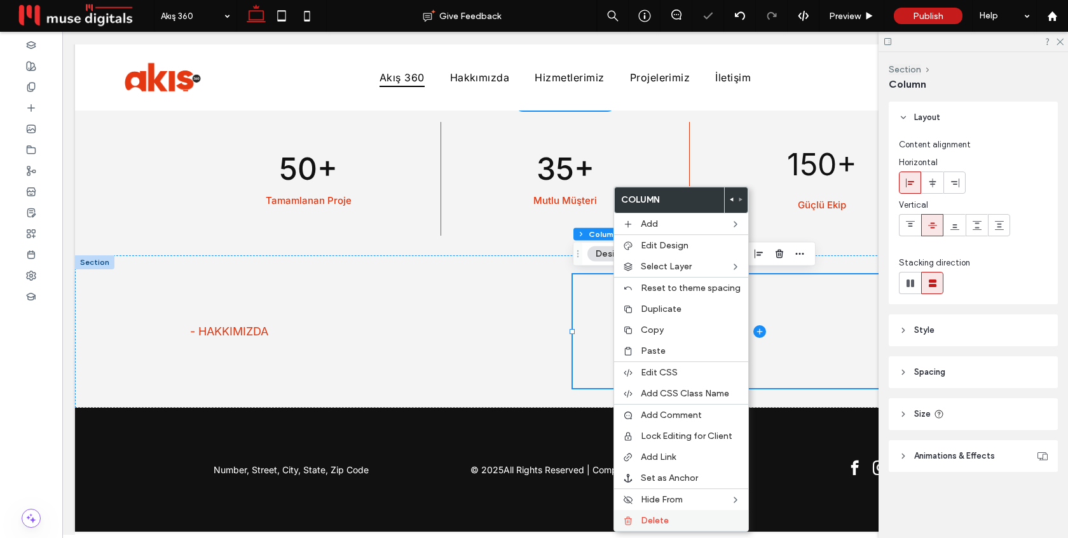
click at [643, 518] on span "Delete" at bounding box center [655, 520] width 28 height 11
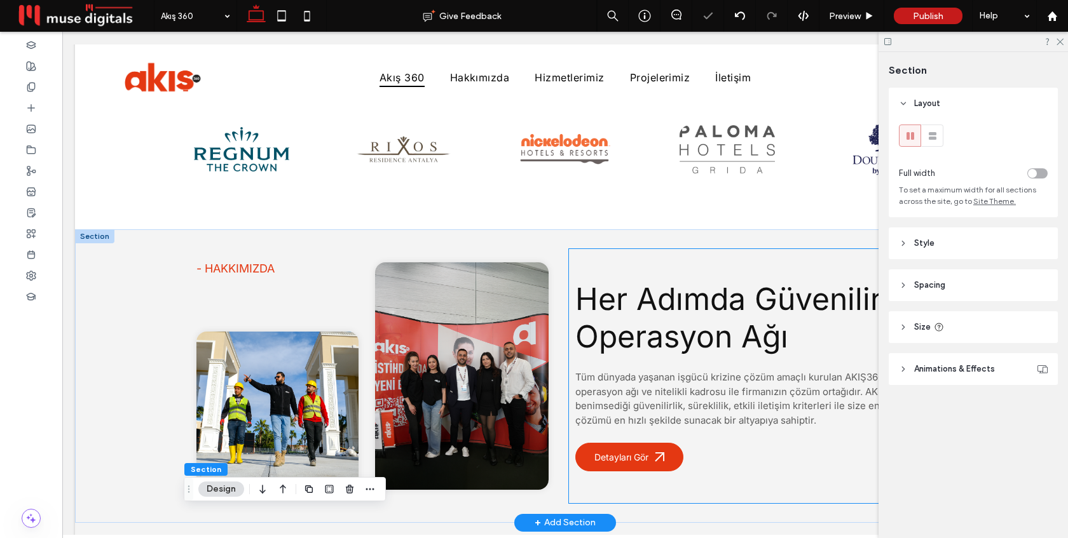
scroll to position [576, 0]
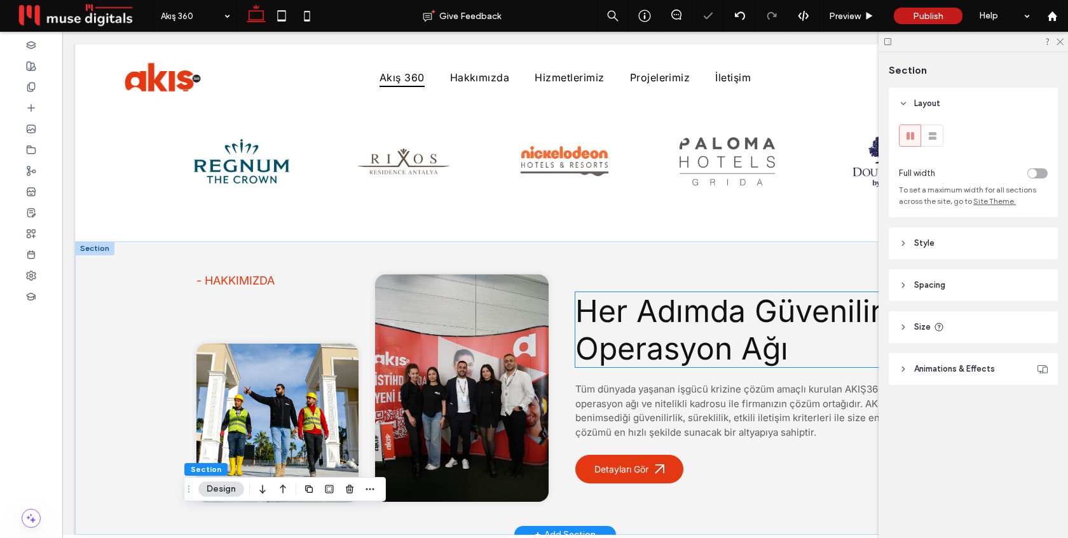
click at [673, 310] on span "Her Adımda Güvenilir Operasyon Ağı" at bounding box center [728, 329] width 306 height 75
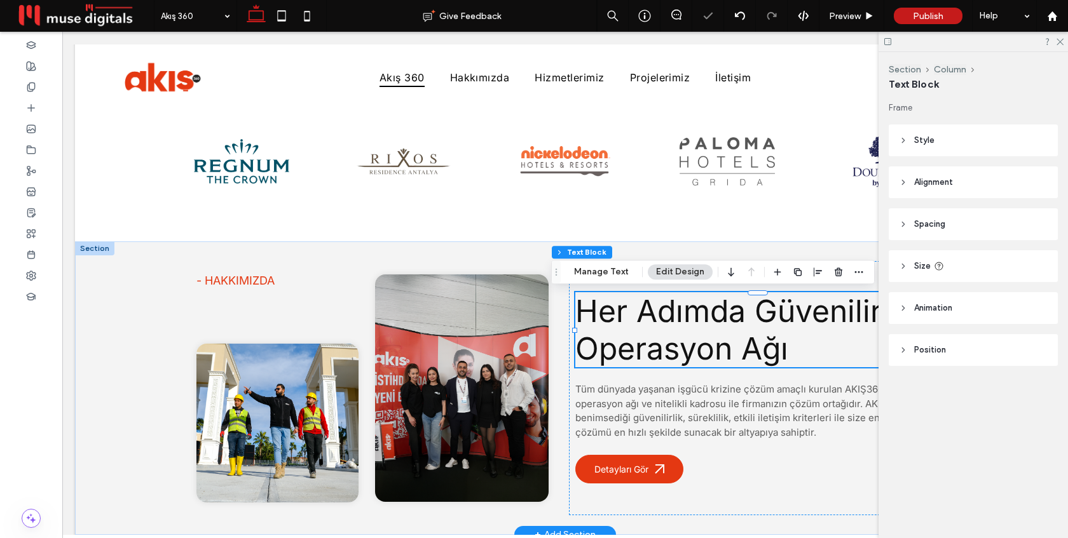
click at [673, 310] on span "Her Adımda Güvenilir Operasyon Ağı" at bounding box center [728, 329] width 306 height 75
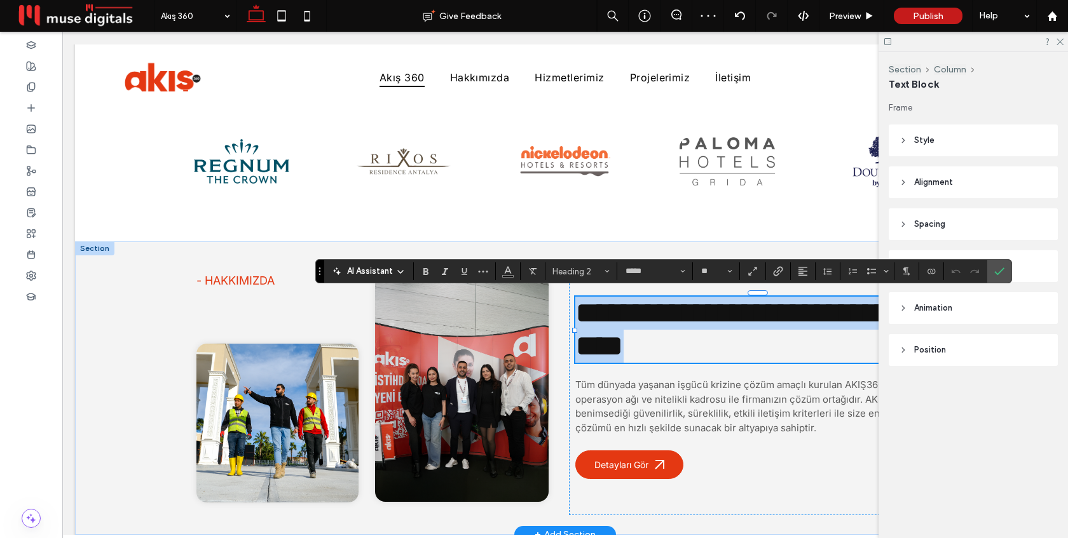
click at [673, 310] on span "**********" at bounding box center [756, 329] width 362 height 63
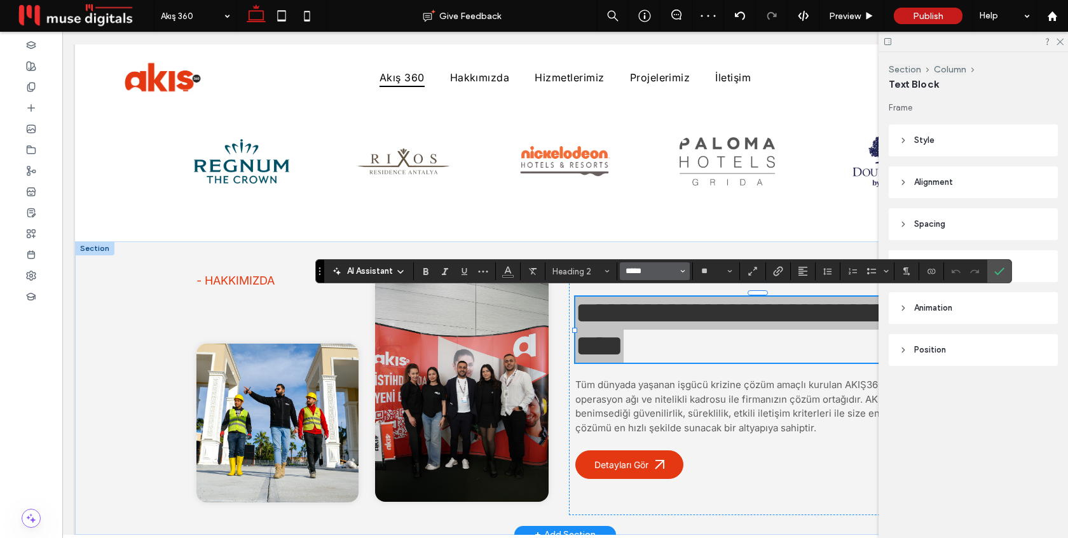
click at [662, 273] on input "*****" at bounding box center [651, 271] width 54 height 10
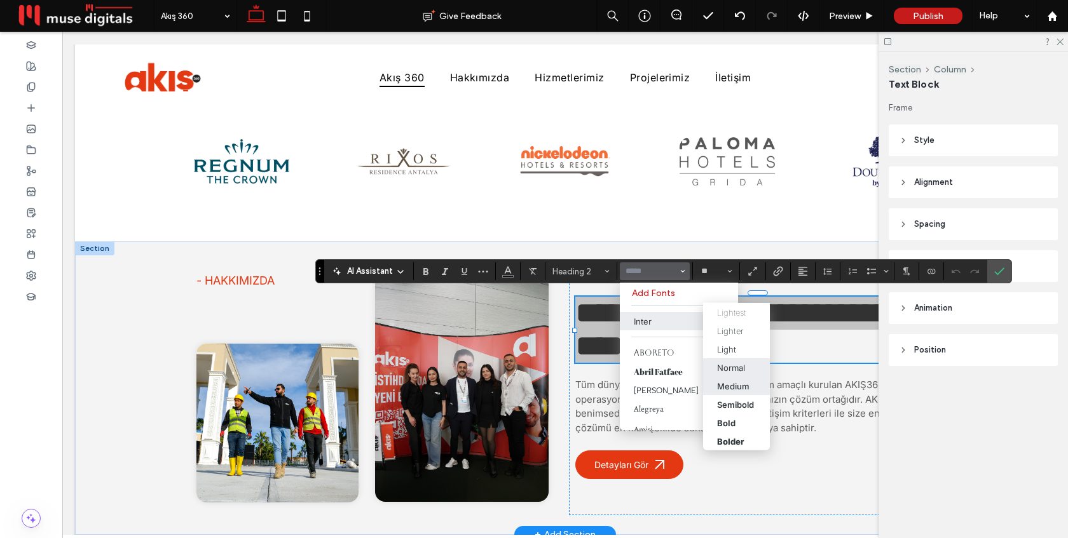
click at [726, 383] on div "Medium" at bounding box center [733, 386] width 32 height 10
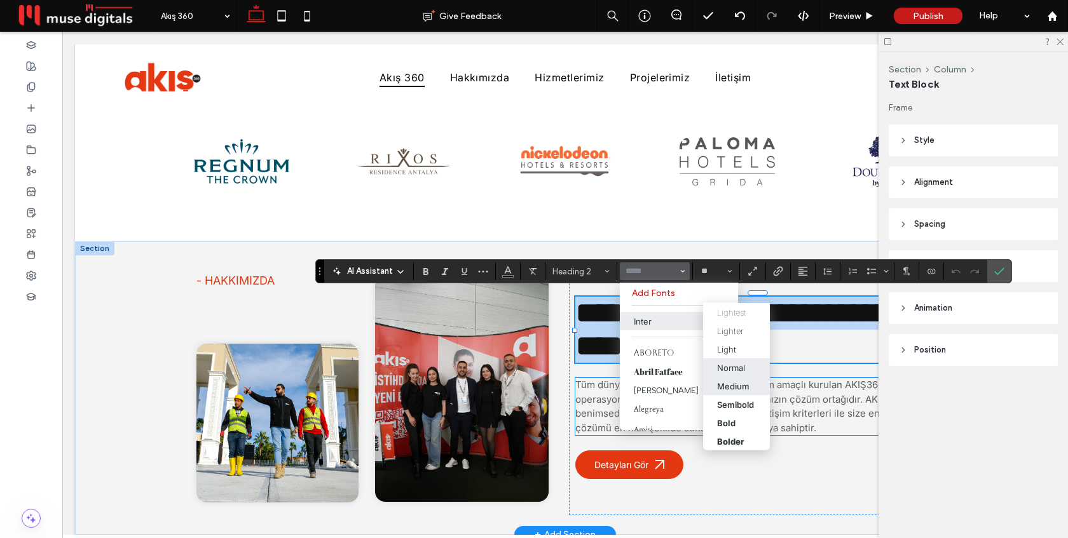
type input "*****"
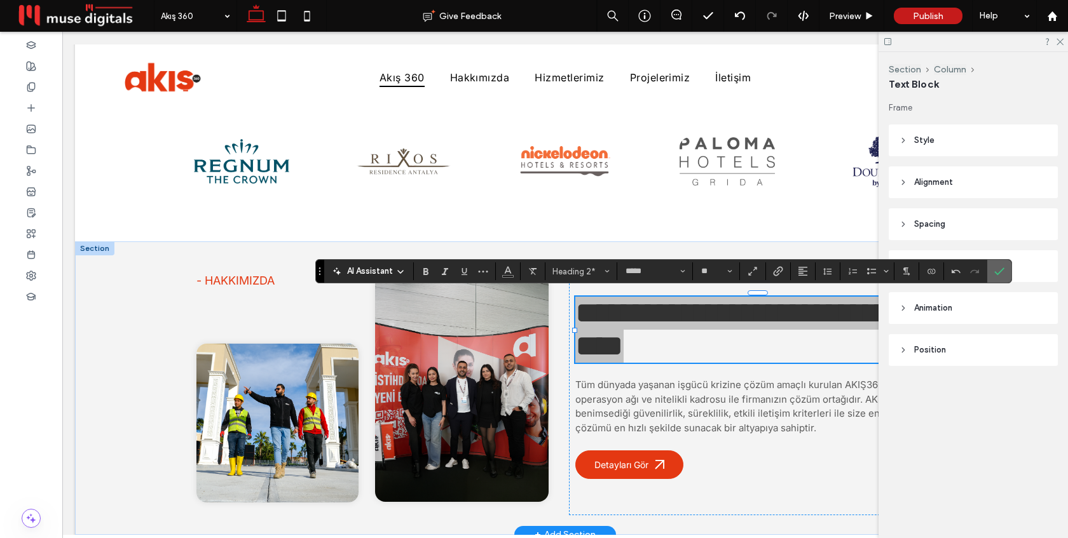
click at [1002, 265] on span "Confirm" at bounding box center [999, 272] width 10 height 22
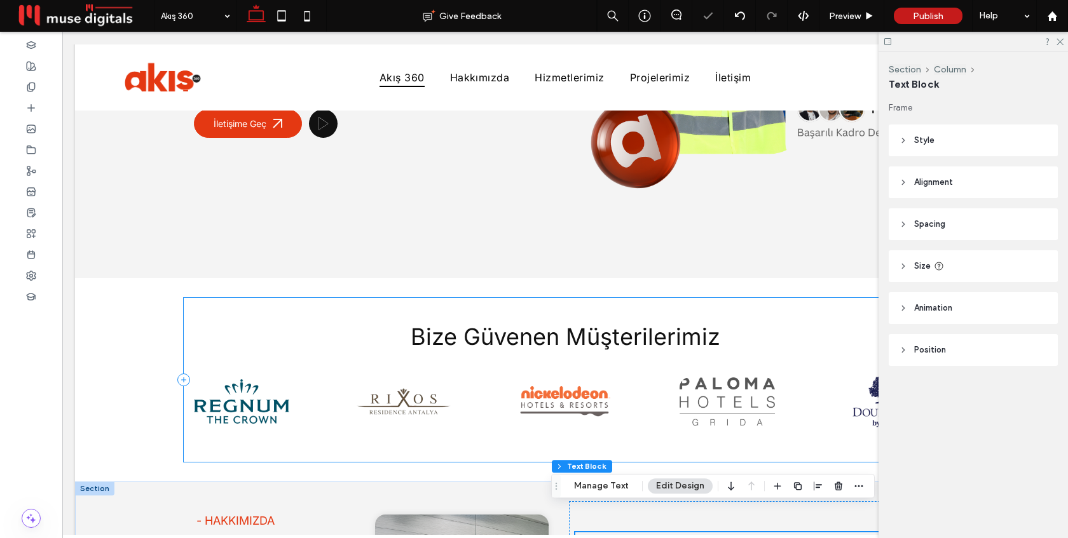
scroll to position [409, 0]
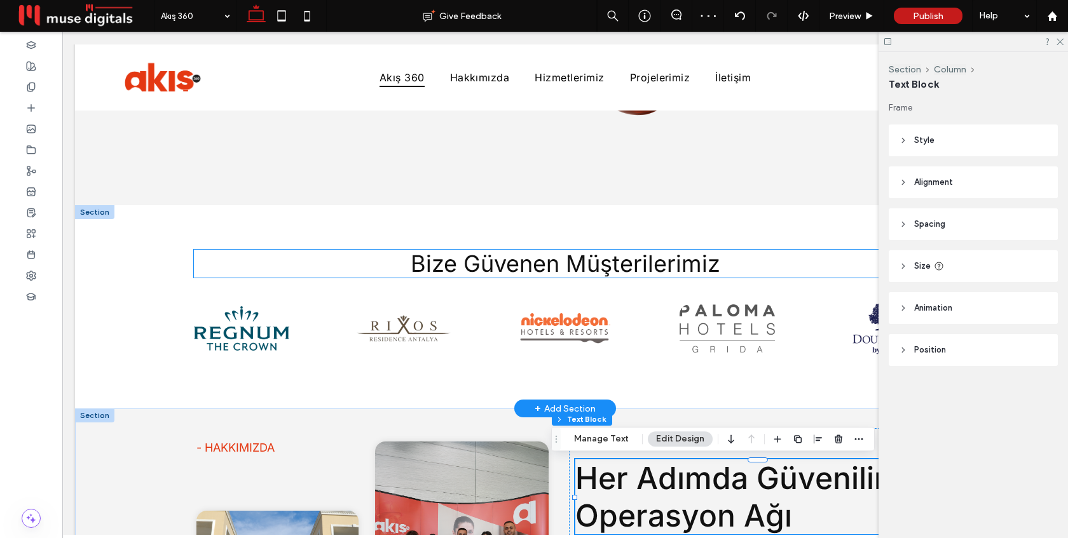
click at [470, 262] on span "Bize Güvenen Müşterilerimiz" at bounding box center [566, 264] width 310 height 28
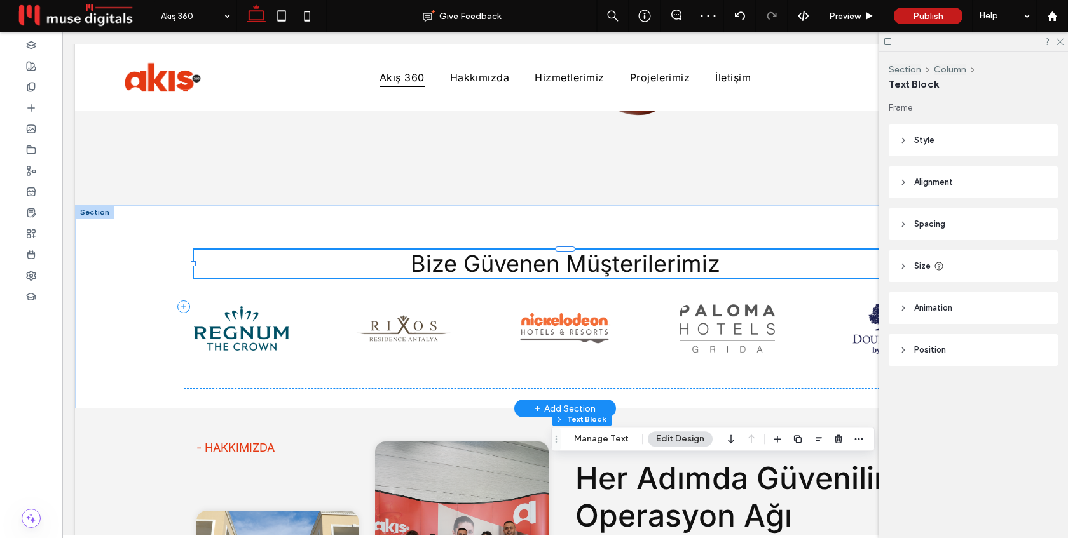
click at [470, 262] on div "Bize Güvenen Müşterilerimiz" at bounding box center [565, 264] width 742 height 28
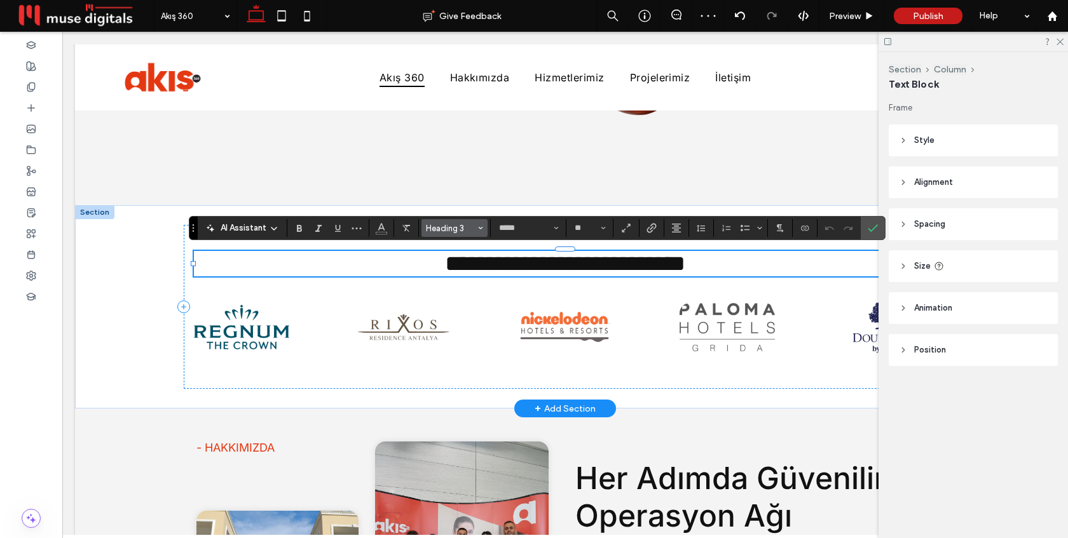
click at [453, 229] on span "Heading 3" at bounding box center [451, 229] width 50 height 10
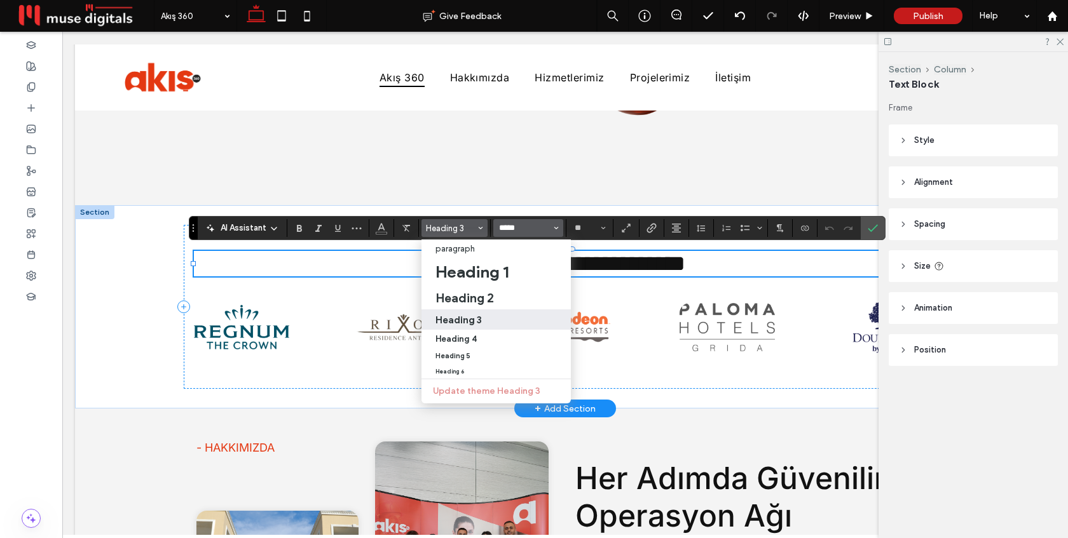
click at [521, 226] on input "*****" at bounding box center [525, 228] width 54 height 10
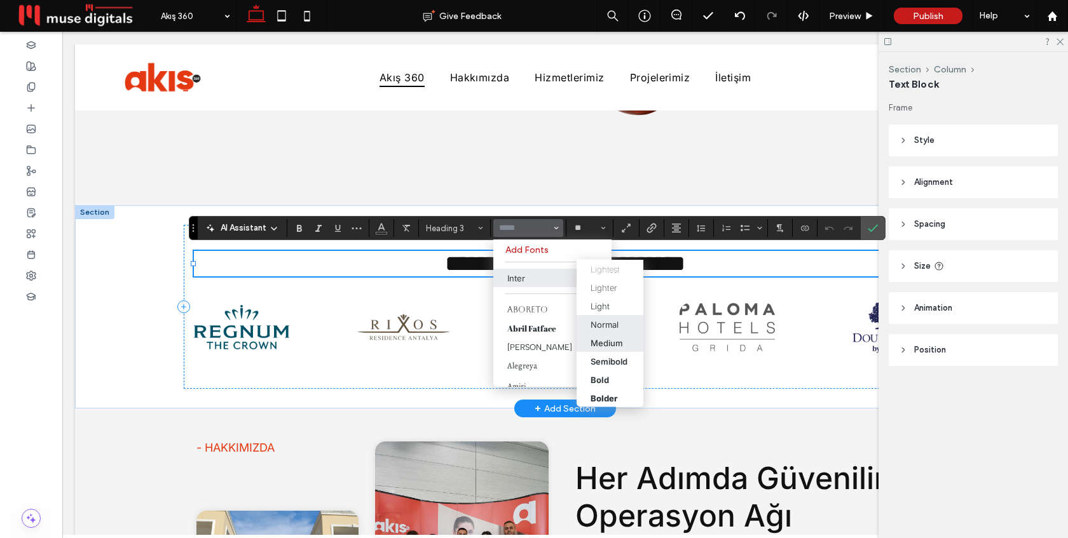
click at [606, 342] on div "Medium" at bounding box center [606, 342] width 32 height 10
type input "*****"
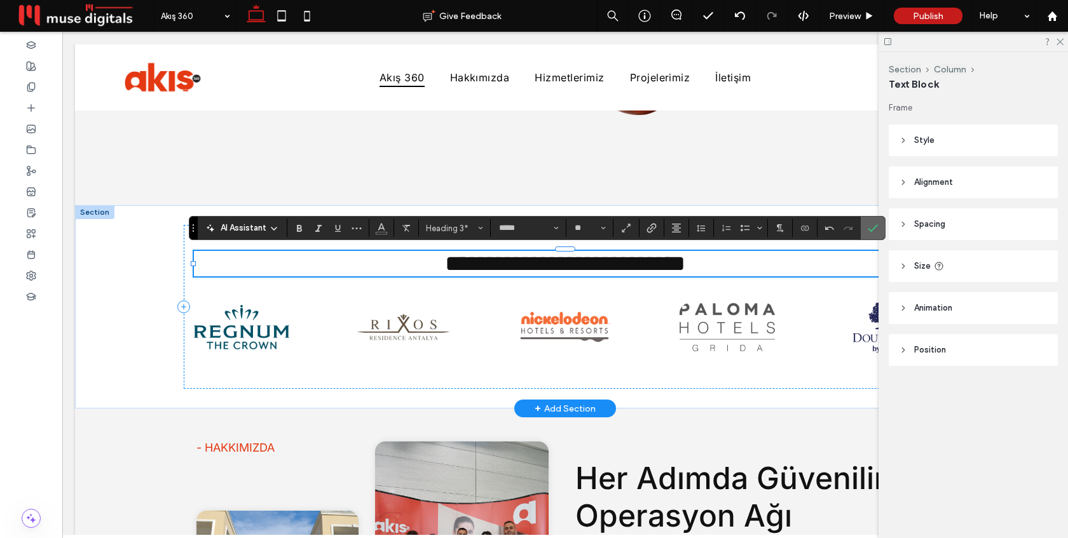
click at [875, 227] on use "Confirm" at bounding box center [873, 228] width 10 height 8
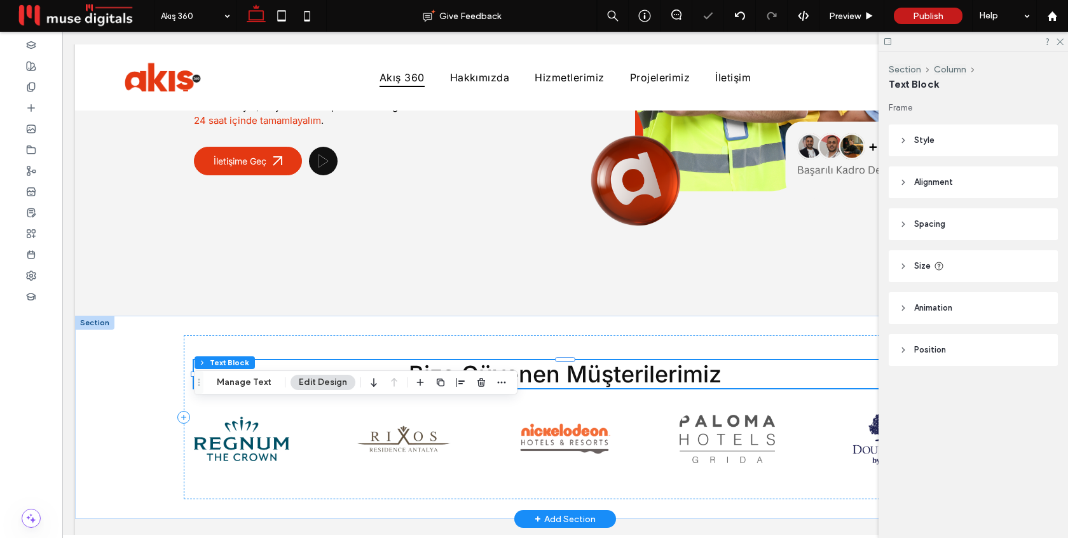
scroll to position [0, 0]
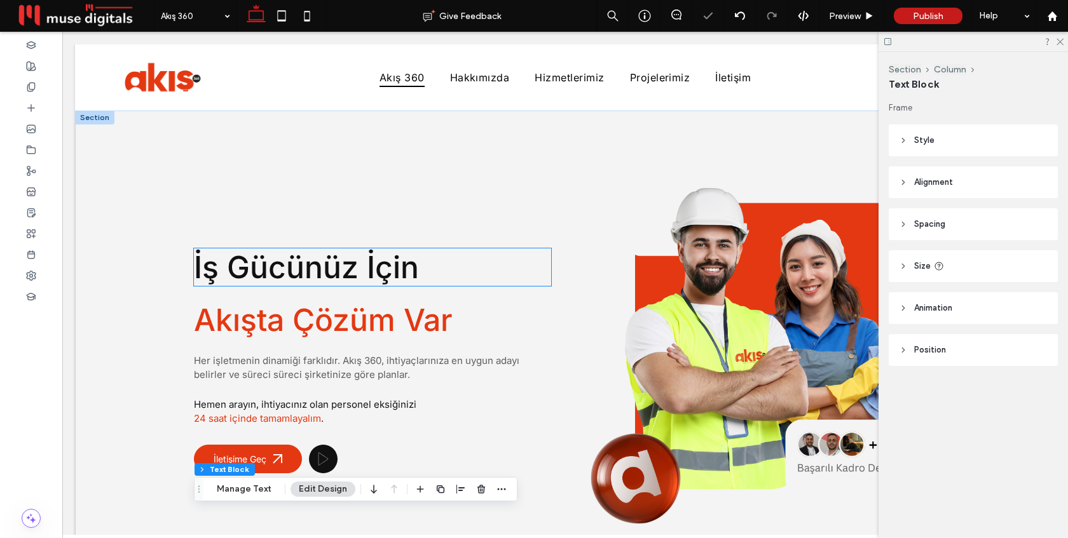
click at [462, 268] on h2 "İş Gücünüz İçin" at bounding box center [372, 266] width 357 height 37
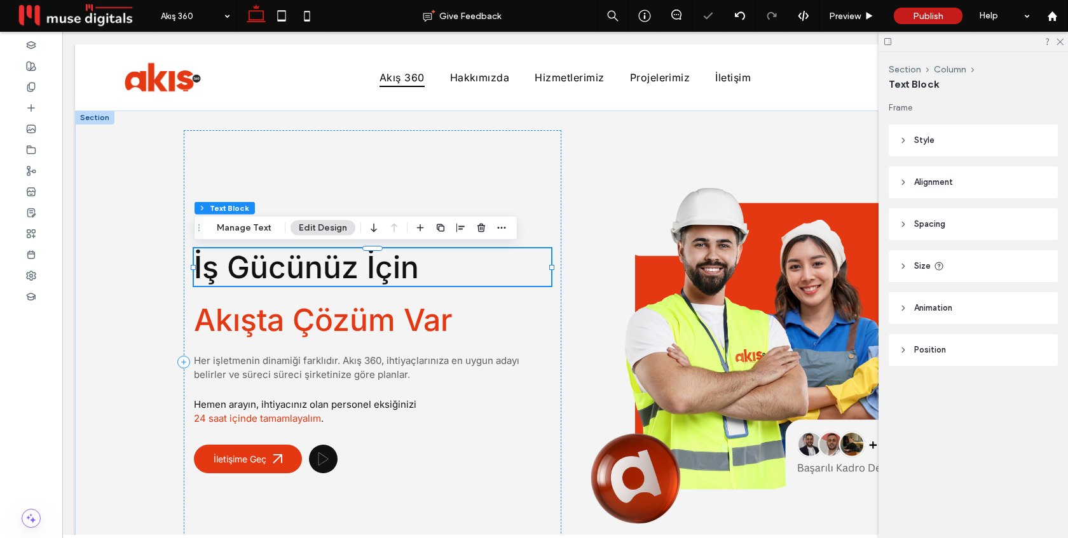
click at [462, 268] on h2 "İş Gücünüz İçin" at bounding box center [372, 266] width 357 height 37
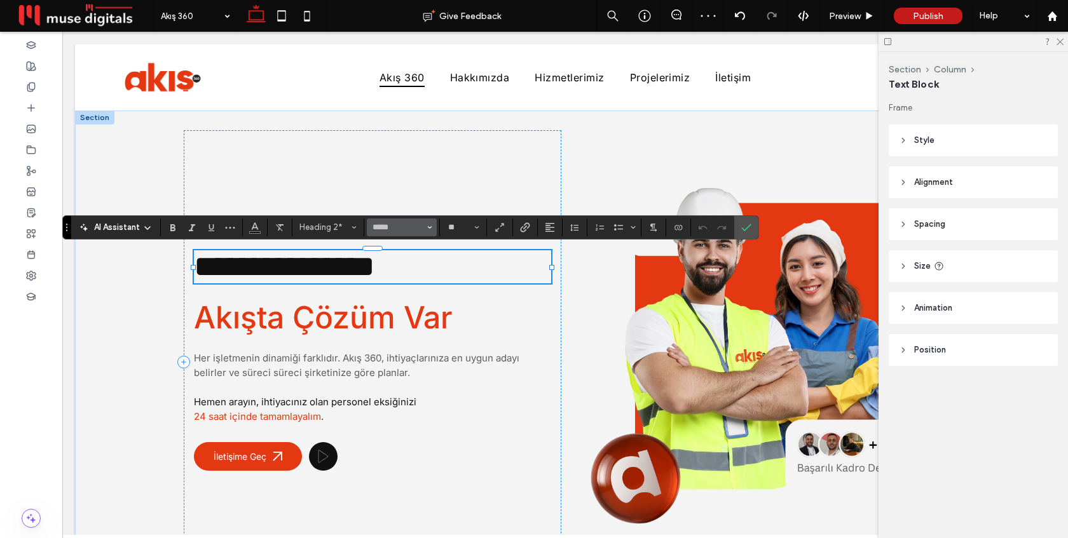
click at [414, 233] on button "*****" at bounding box center [402, 228] width 70 height 18
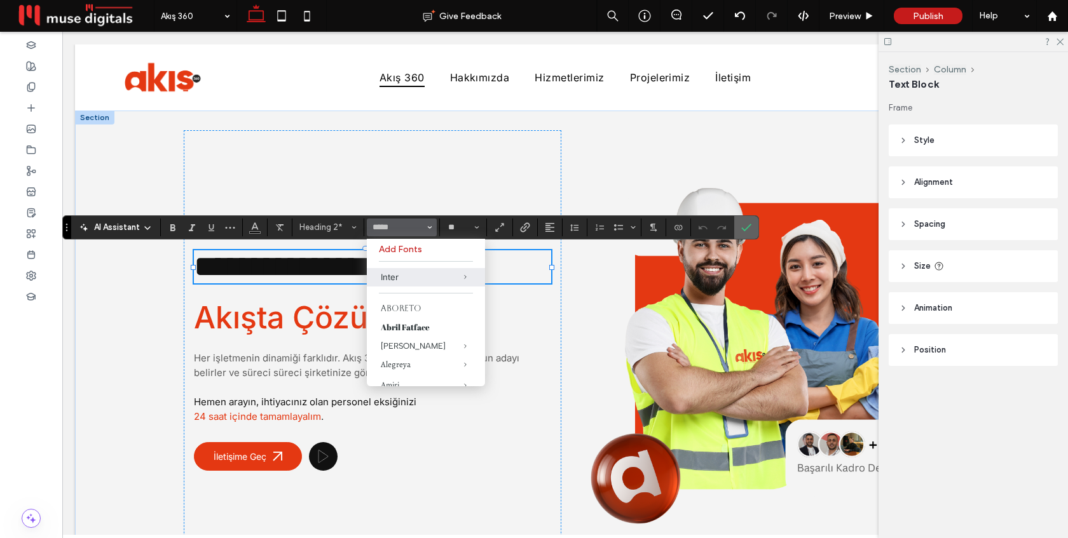
click at [749, 236] on span "Confirm" at bounding box center [746, 228] width 10 height 22
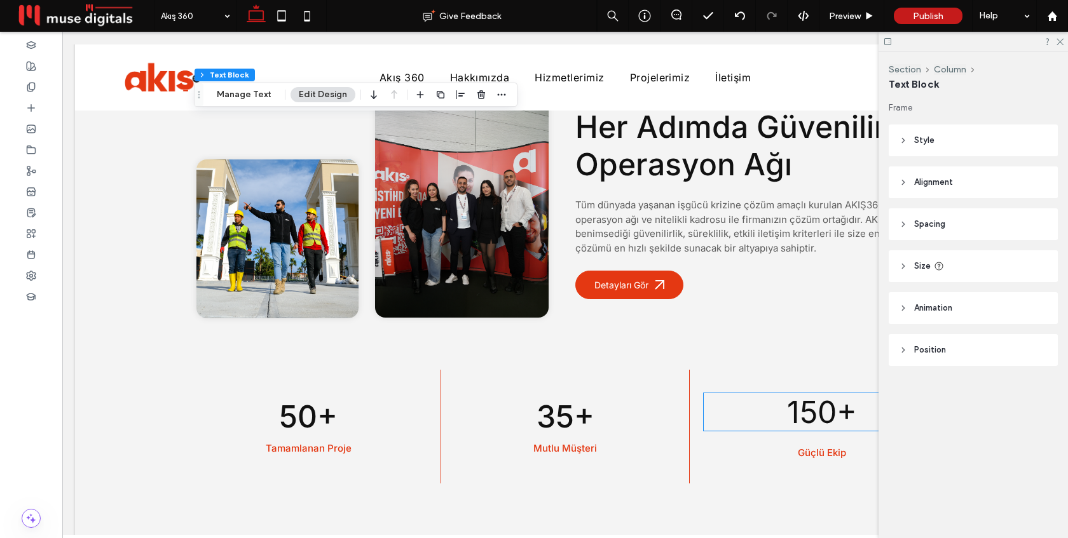
scroll to position [659, 0]
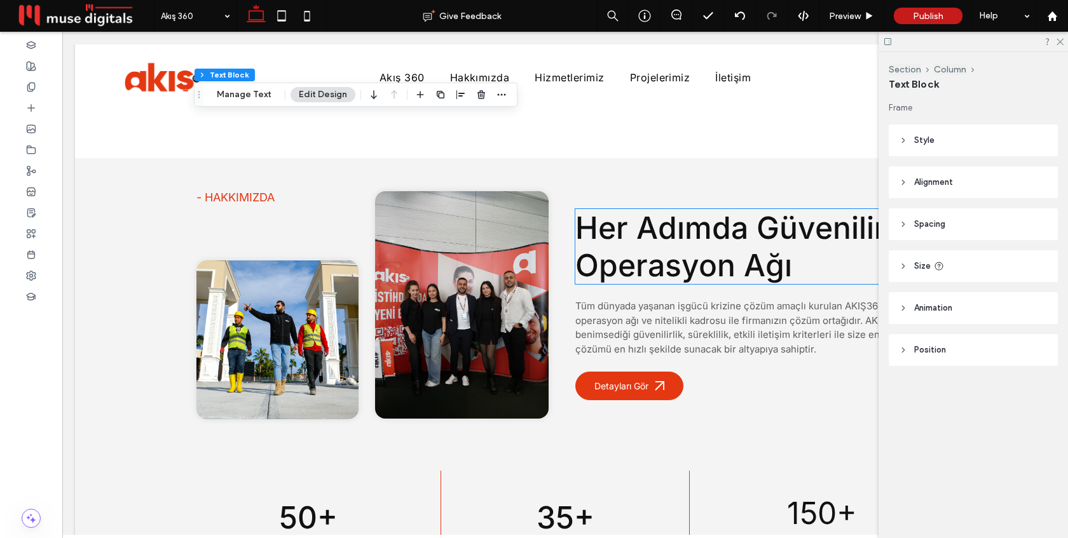
click at [749, 236] on span "Her Adımda Güvenilir Operasyon Ağı" at bounding box center [730, 246] width 311 height 75
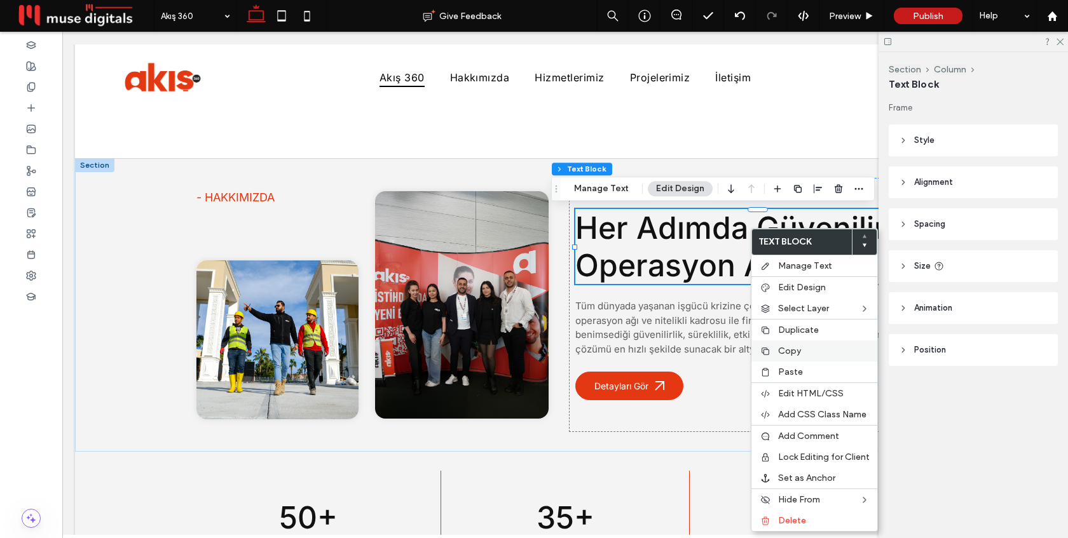
click at [773, 351] on div "Copy" at bounding box center [814, 351] width 126 height 21
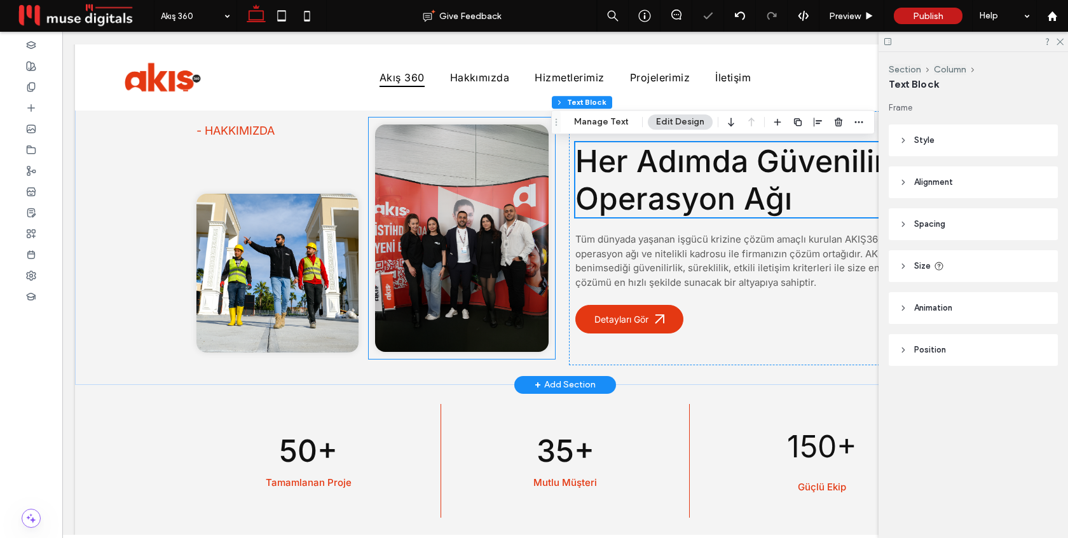
scroll to position [998, 0]
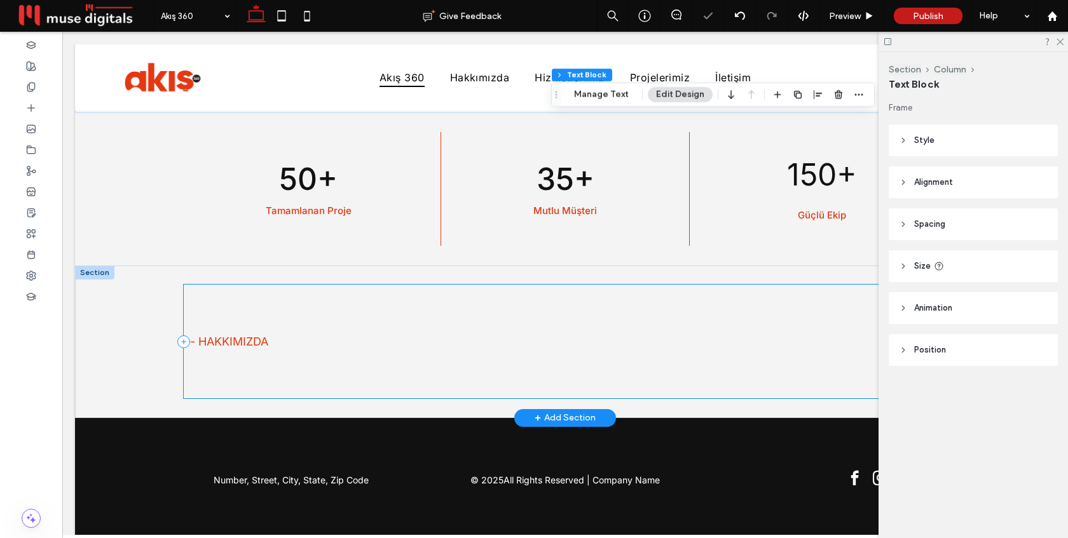
click at [370, 372] on div "- HAKKIMIZDA" at bounding box center [565, 341] width 763 height 113
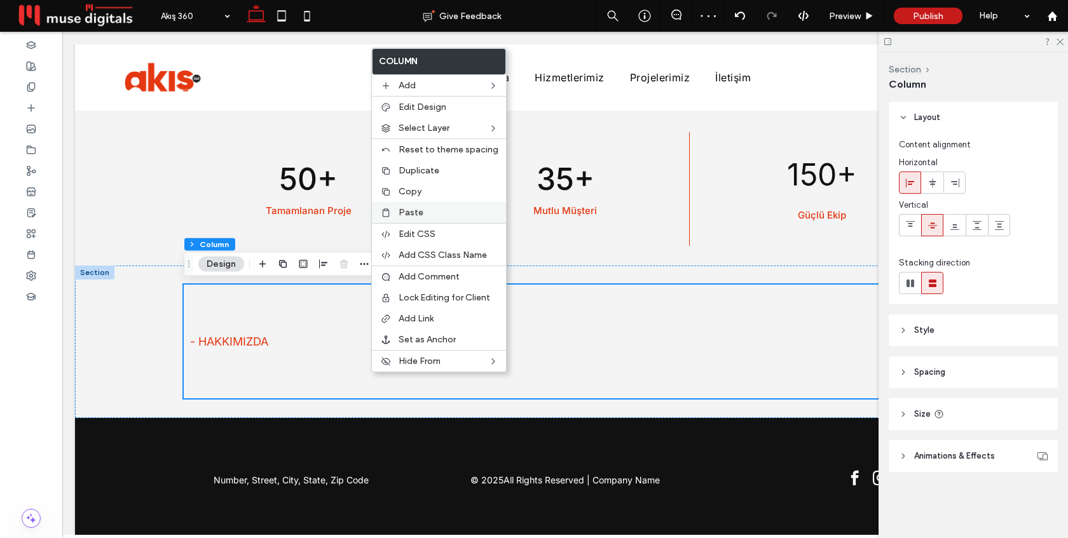
click at [421, 218] on div "Paste" at bounding box center [439, 212] width 134 height 21
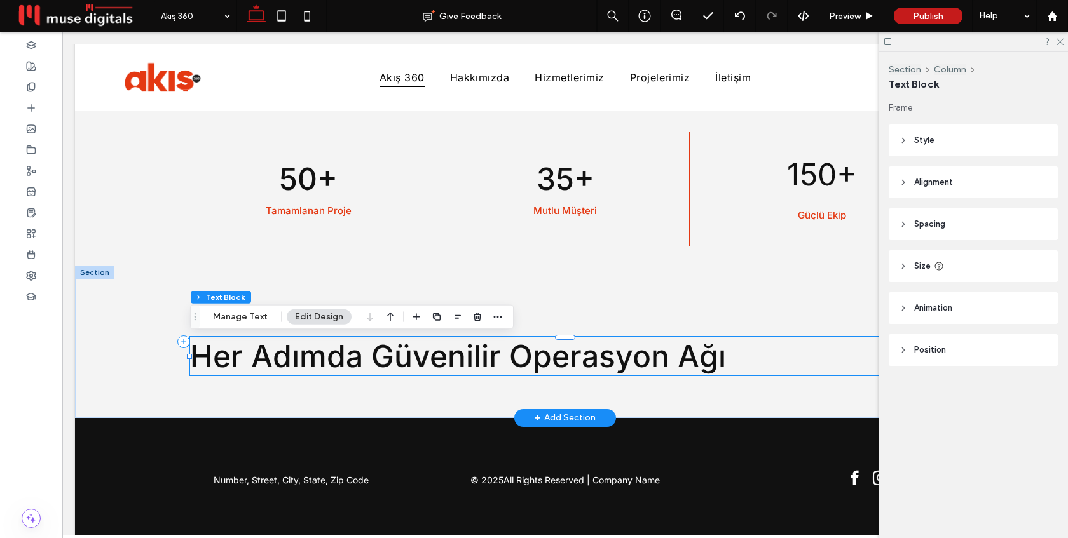
click at [403, 367] on span "Her Adımda Güvenilir Operasyon Ağı" at bounding box center [458, 355] width 536 height 37
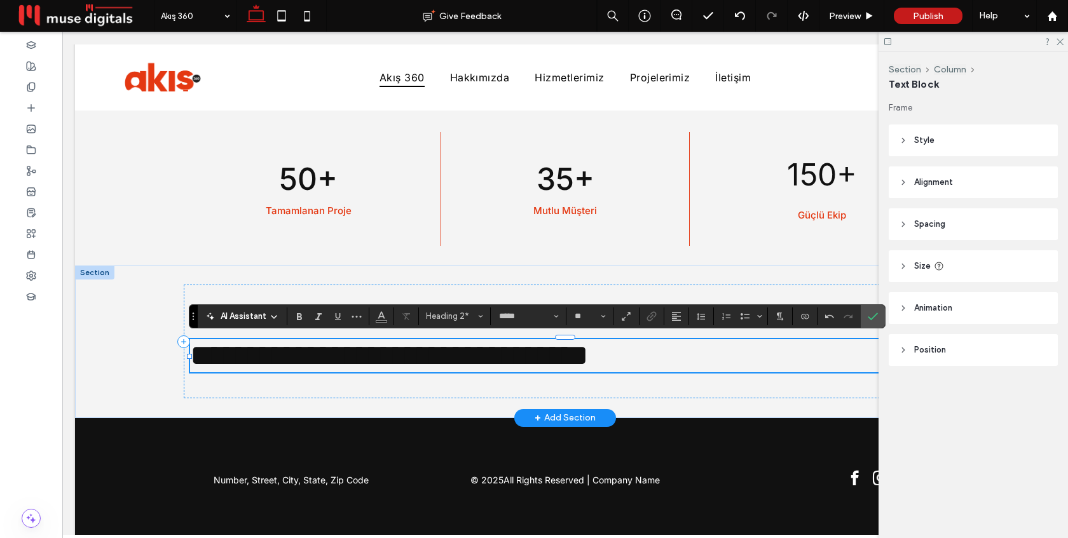
click at [532, 361] on span "**********" at bounding box center [389, 356] width 398 height 30
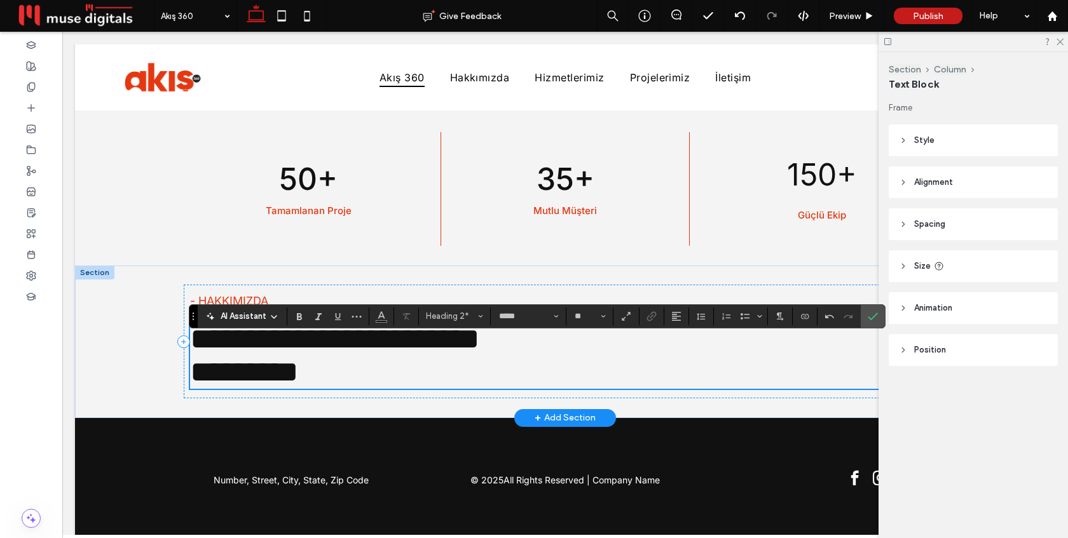
scroll to position [981, 0]
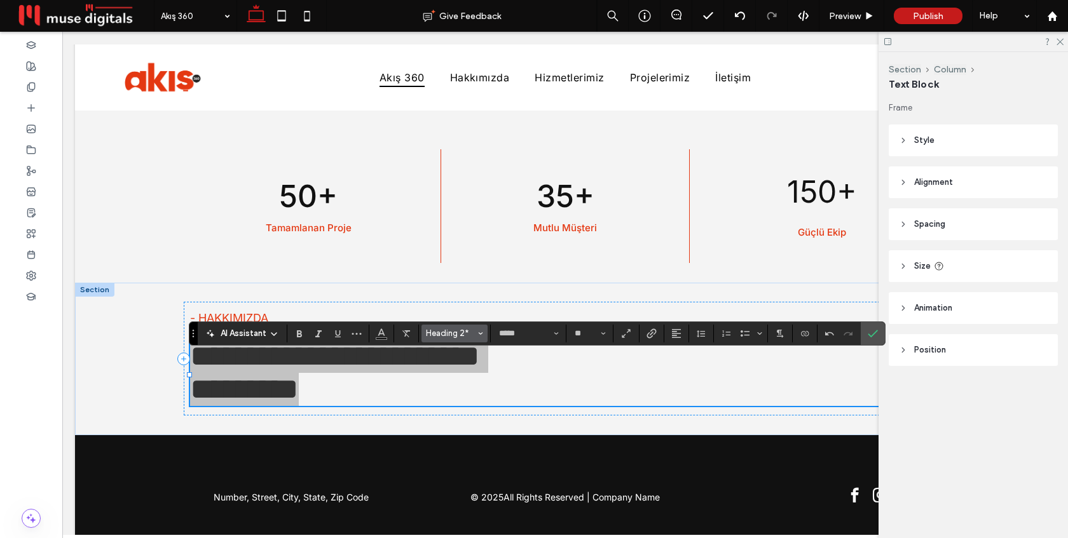
click at [461, 334] on span "Heading 2*" at bounding box center [451, 334] width 50 height 10
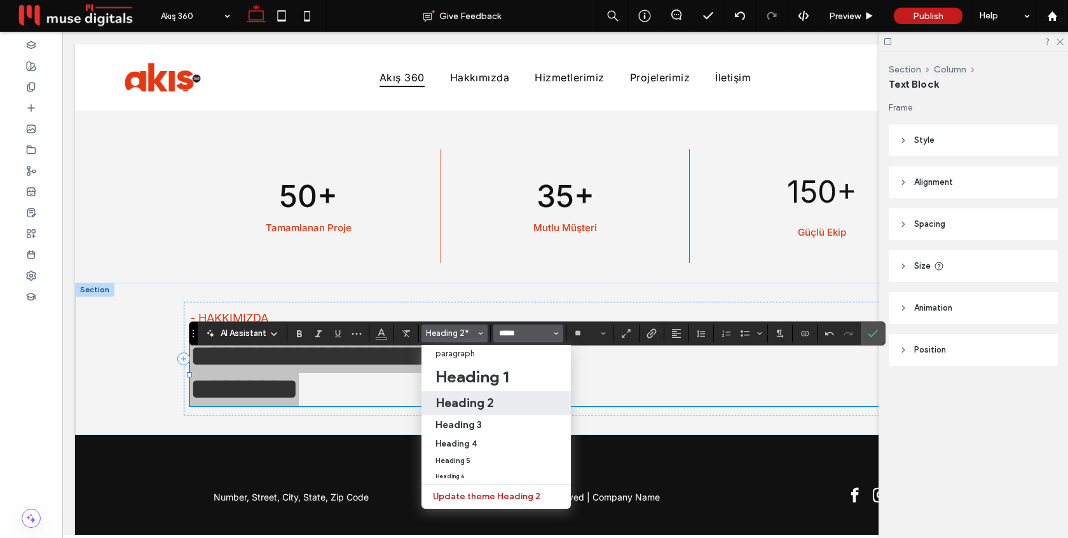
click at [528, 329] on input "*****" at bounding box center [525, 334] width 54 height 10
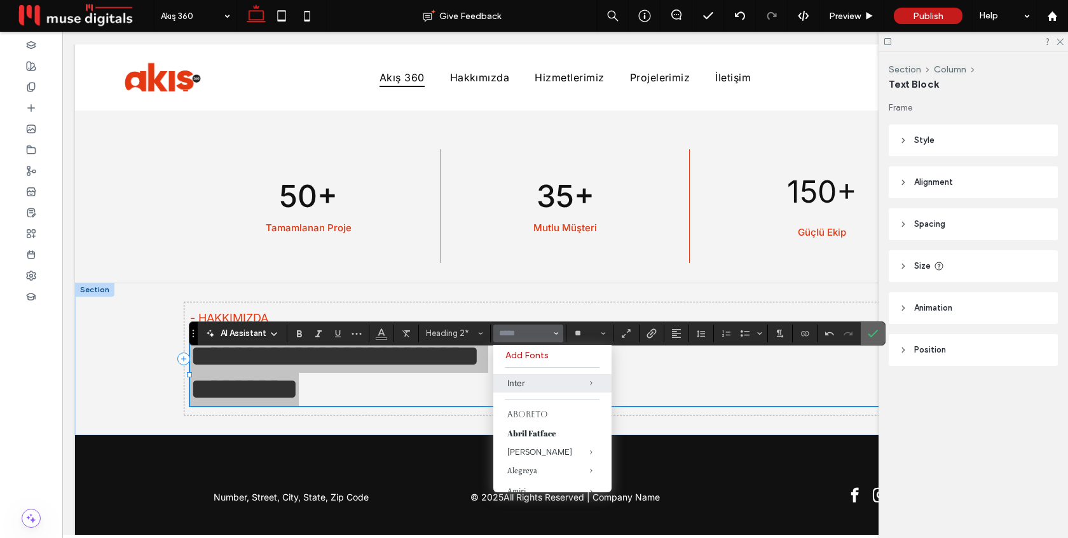
click at [872, 332] on icon "Confirm" at bounding box center [873, 334] width 10 height 10
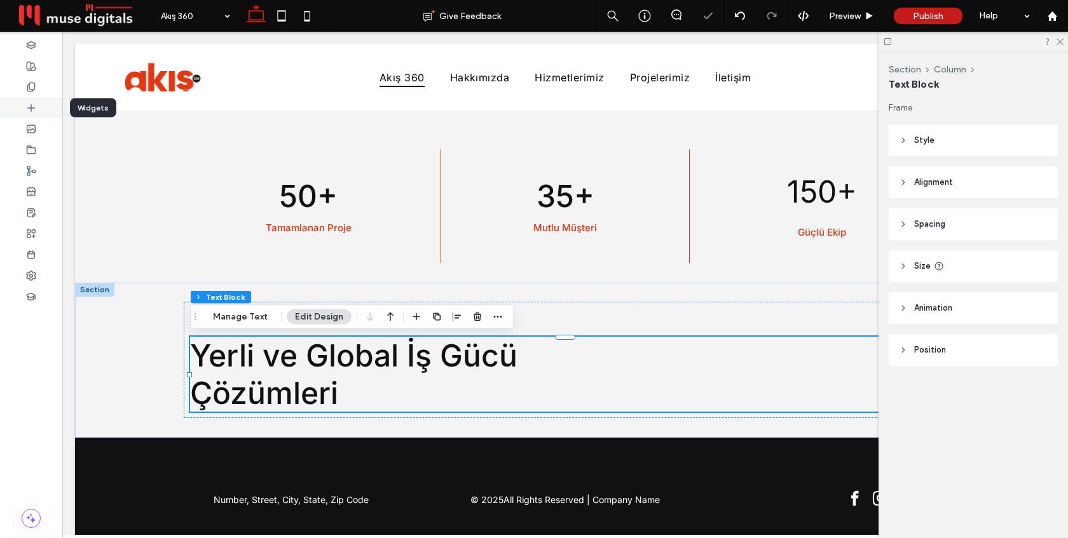
click at [24, 111] on div at bounding box center [31, 107] width 62 height 21
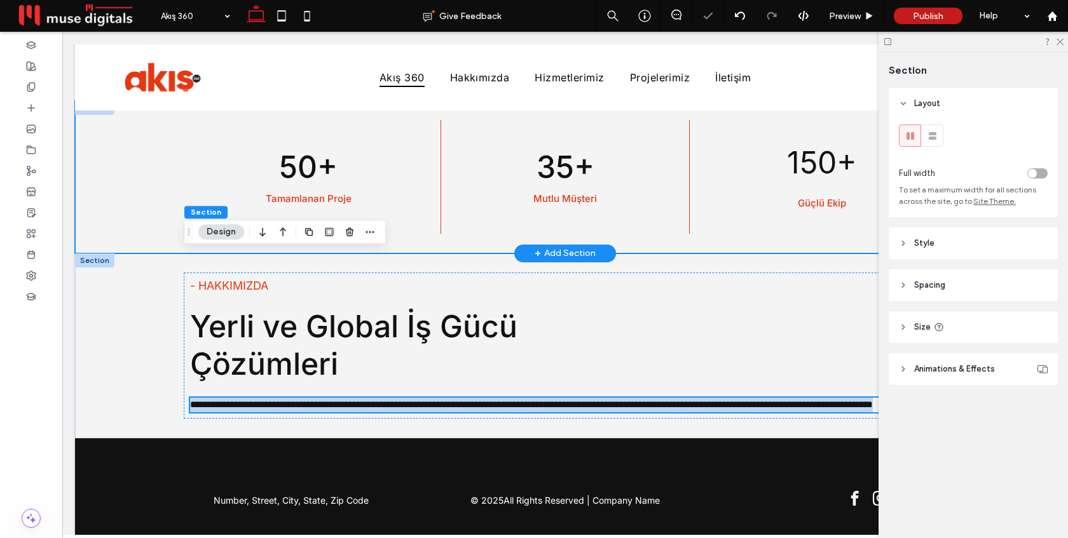
scroll to position [1022, 0]
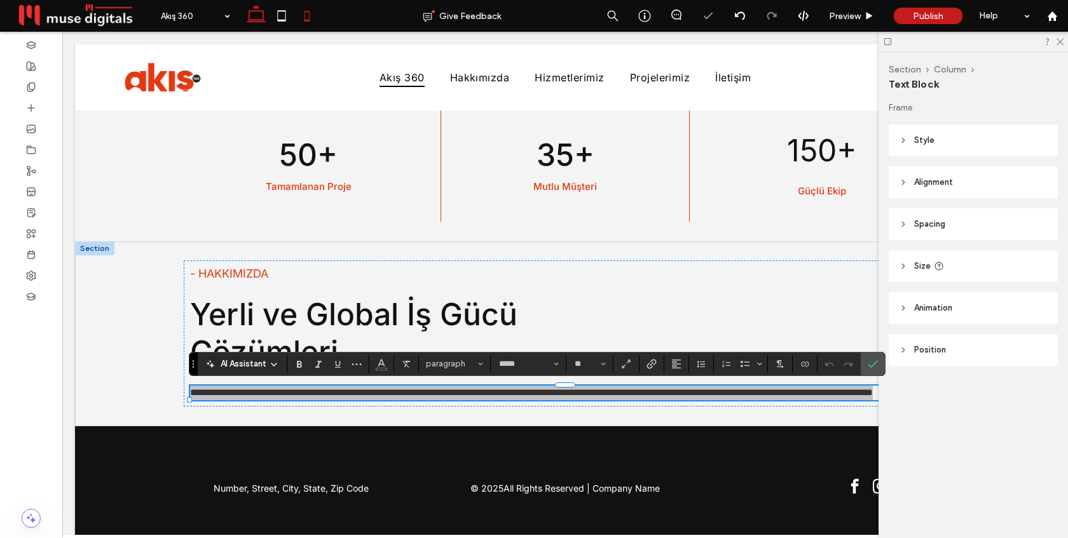
drag, startPoint x: 96, startPoint y: 170, endPoint x: 301, endPoint y: 0, distance: 266.3
click at [462, 364] on span "paragraph" at bounding box center [451, 364] width 50 height 10
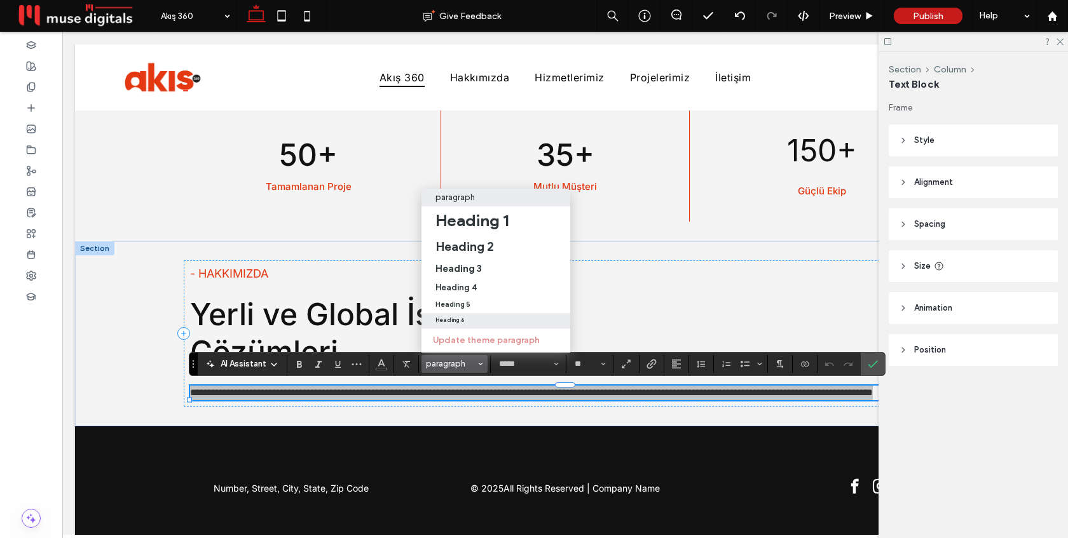
drag, startPoint x: 466, startPoint y: 319, endPoint x: 404, endPoint y: 287, distance: 69.9
click at [466, 319] on div "Heading 6" at bounding box center [495, 320] width 121 height 6
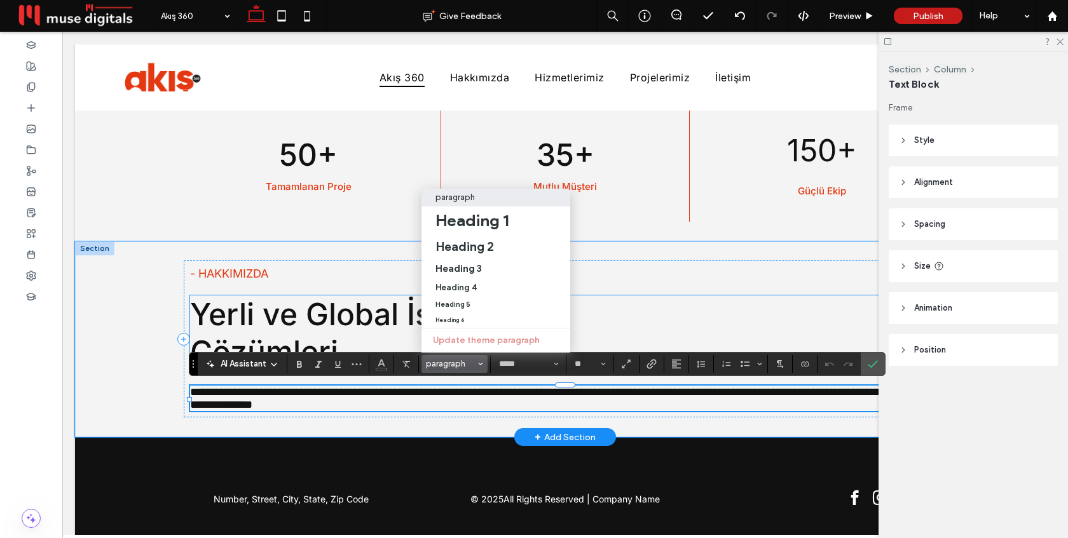
type input "**"
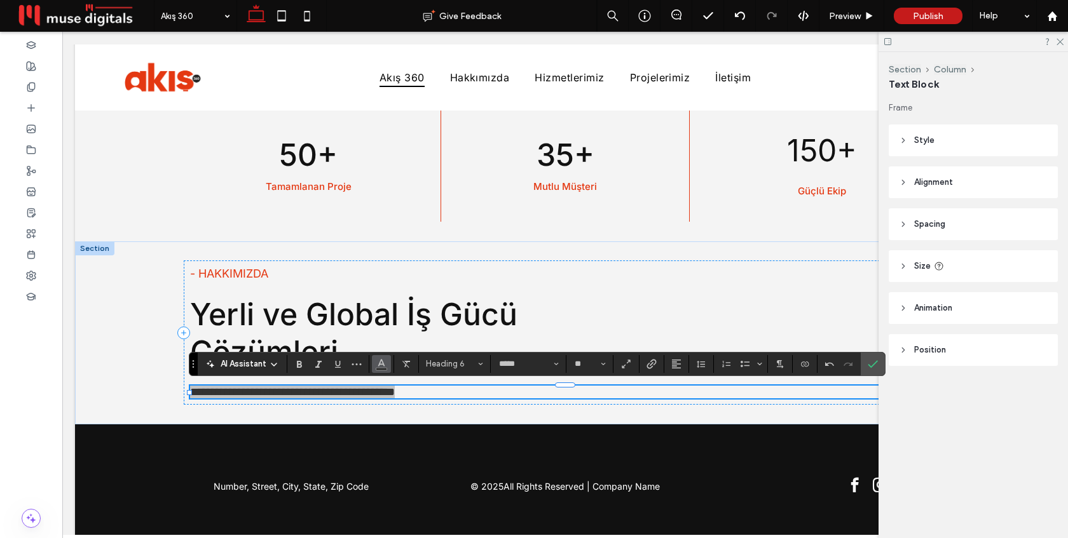
click at [386, 369] on span "Color" at bounding box center [381, 363] width 10 height 17
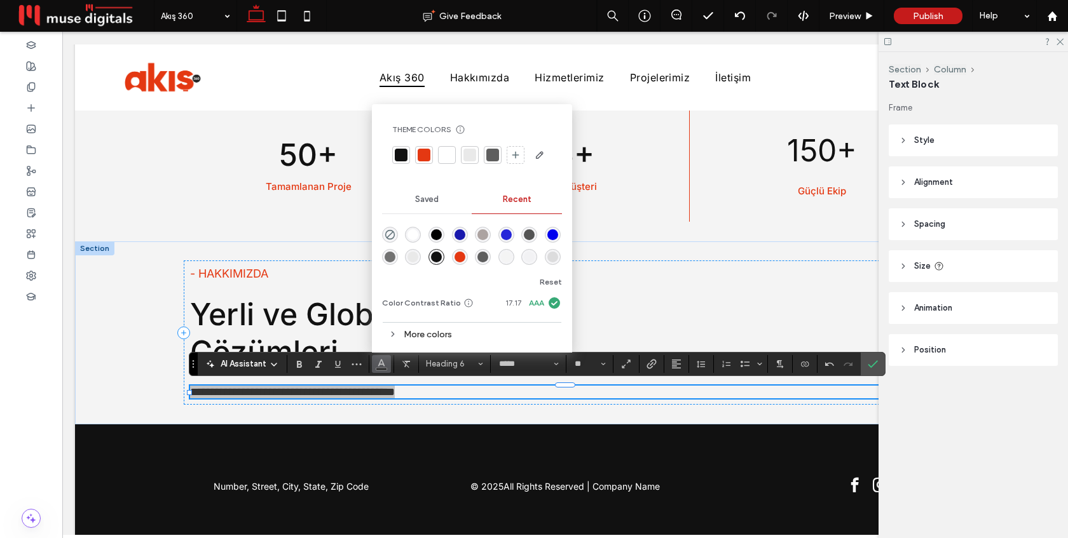
click at [491, 161] on div at bounding box center [493, 155] width 18 height 18
click at [878, 360] on label "Confirm" at bounding box center [872, 364] width 19 height 23
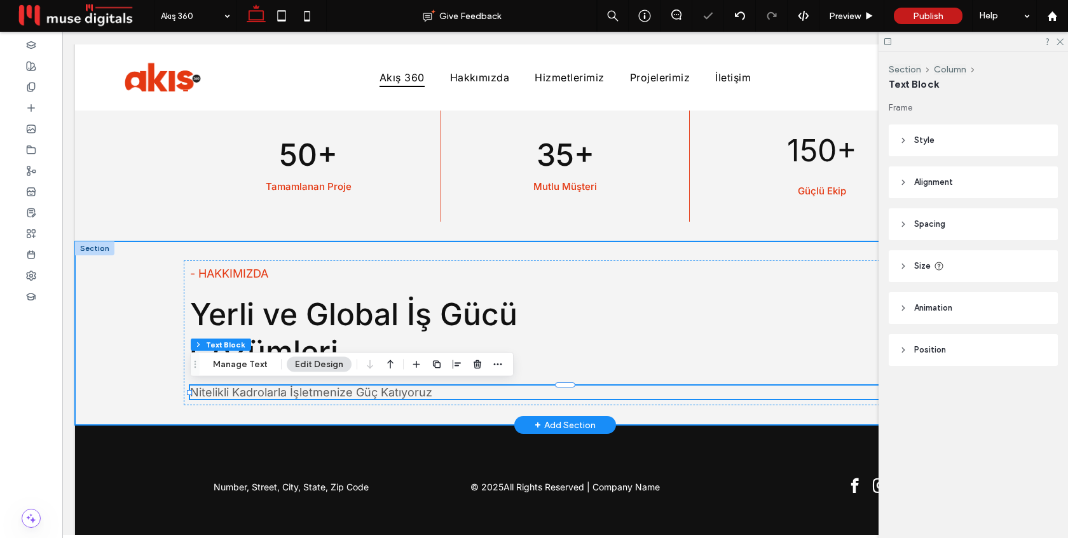
click at [149, 315] on div "- HAKKIMIZDA Yerli ve Global İş Gücü ﻿ Çözümleri Nitelikli Kadrolarla İşletmeni…" at bounding box center [565, 334] width 980 height 184
